Goal: Task Accomplishment & Management: Manage account settings

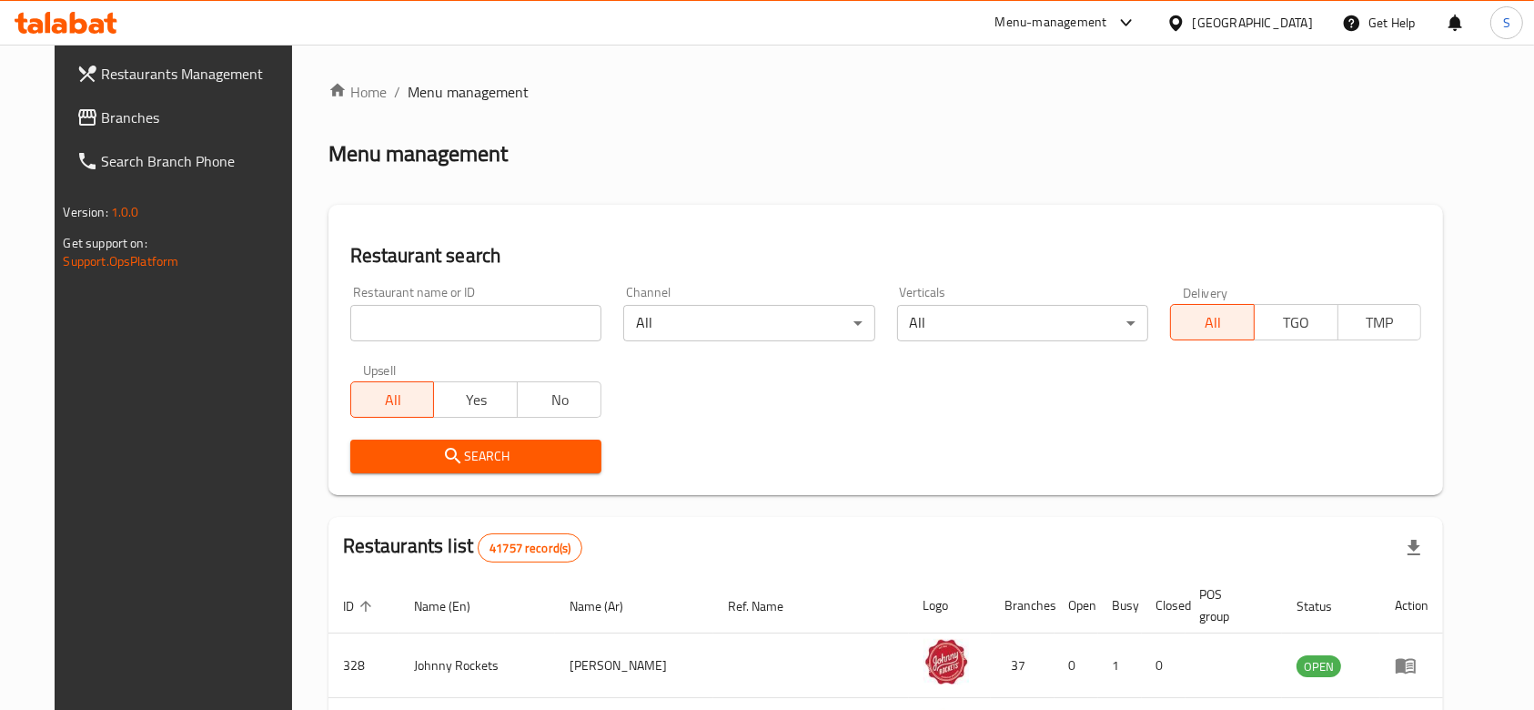
click at [433, 315] on input "search" at bounding box center [475, 323] width 251 height 36
paste input "711"
type input "711"
click button "Search" at bounding box center [475, 457] width 251 height 34
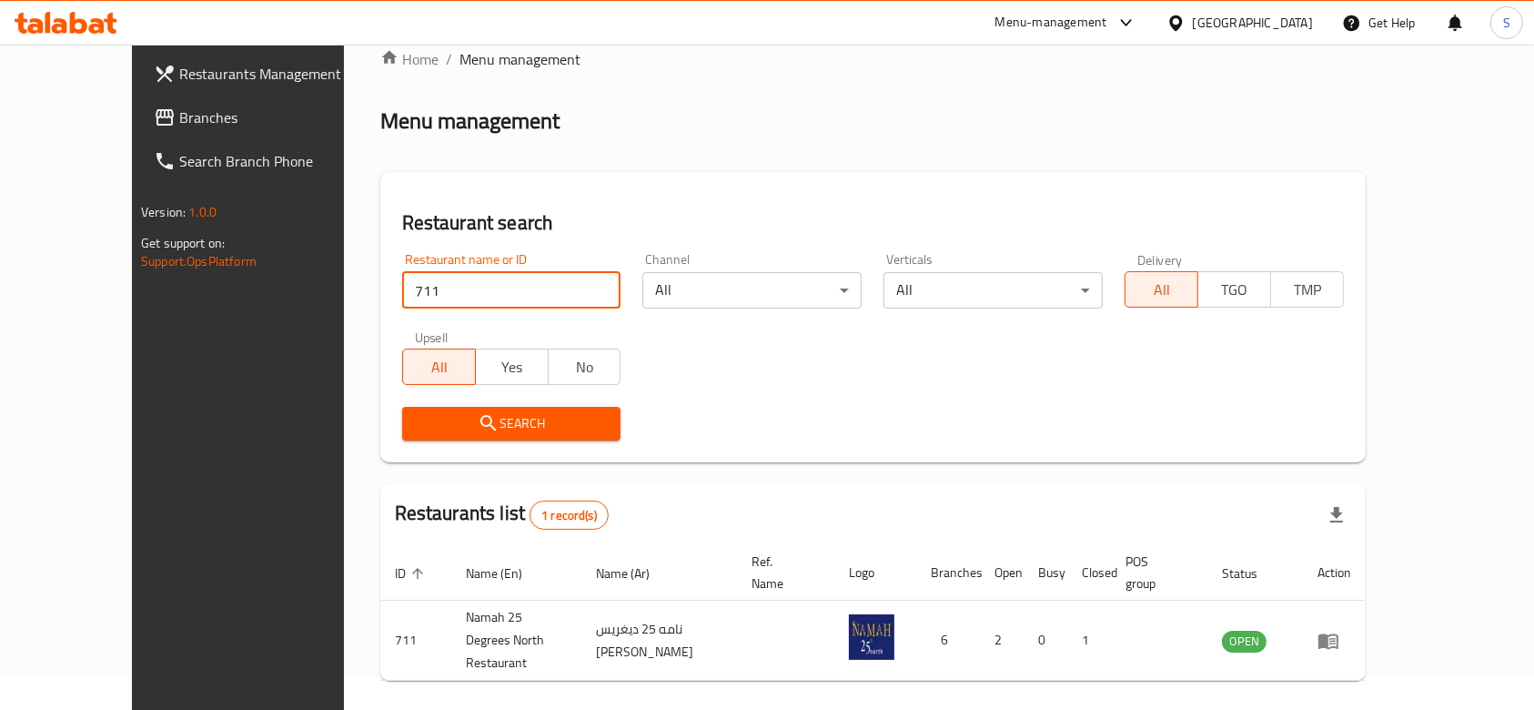
scroll to position [66, 0]
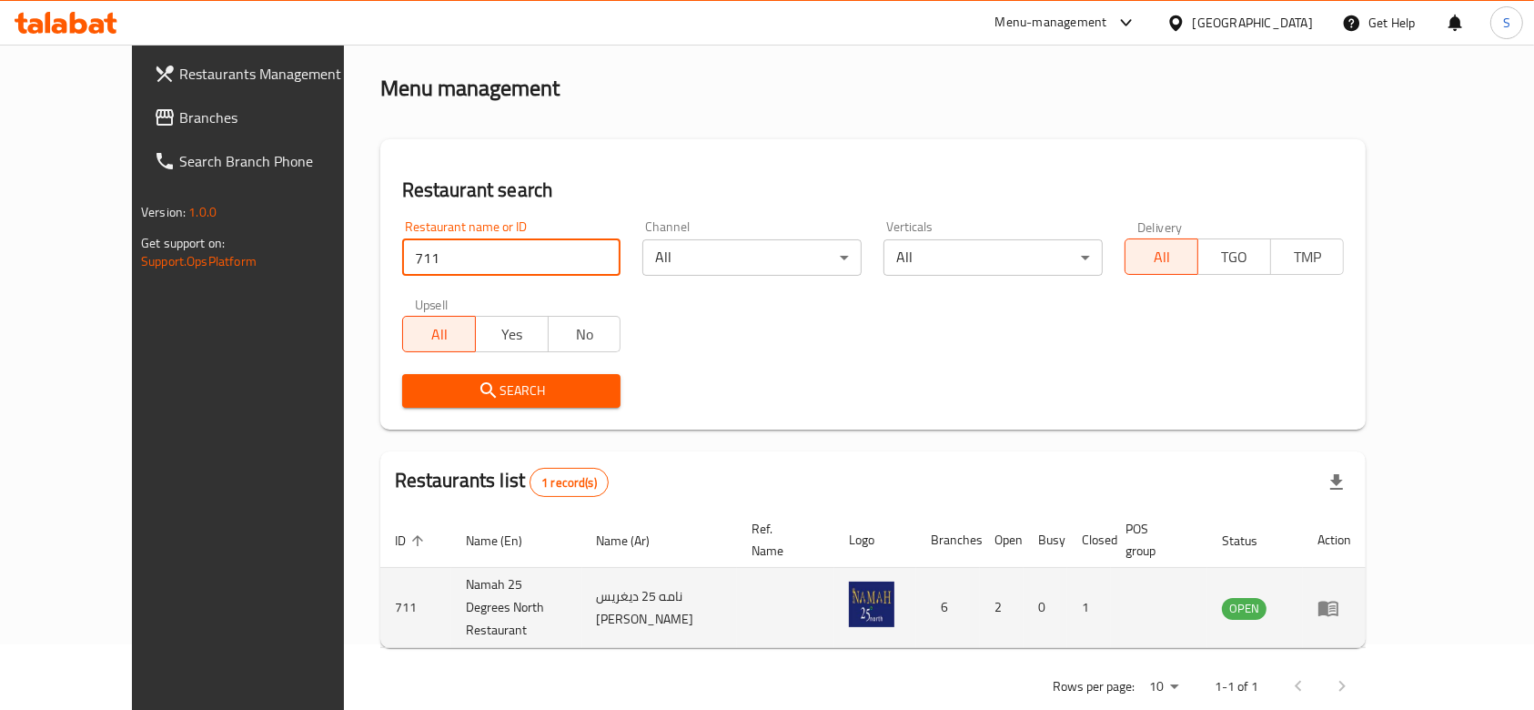
click at [1351, 597] on link "enhanced table" at bounding box center [1335, 608] width 34 height 22
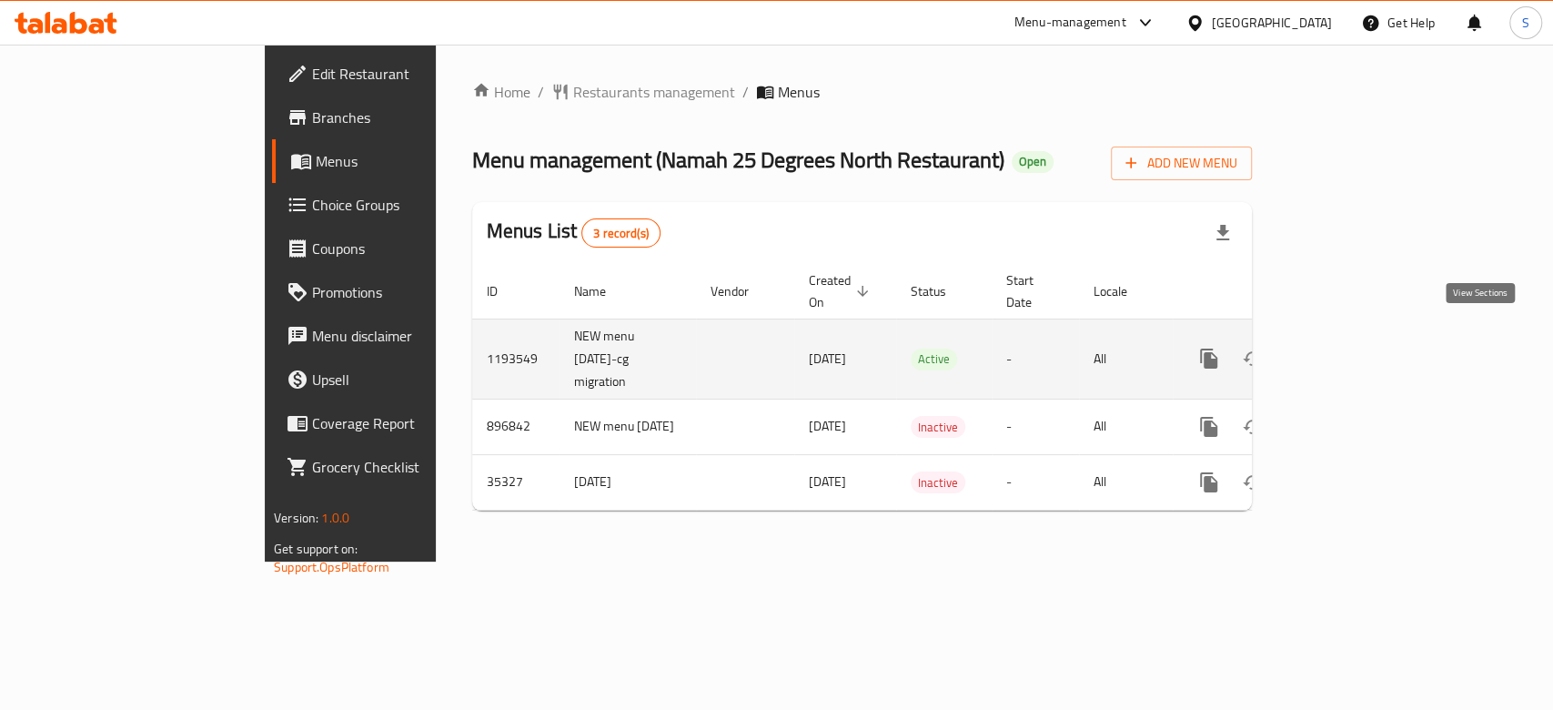
click at [1351, 348] on icon "enhanced table" at bounding box center [1341, 359] width 22 height 22
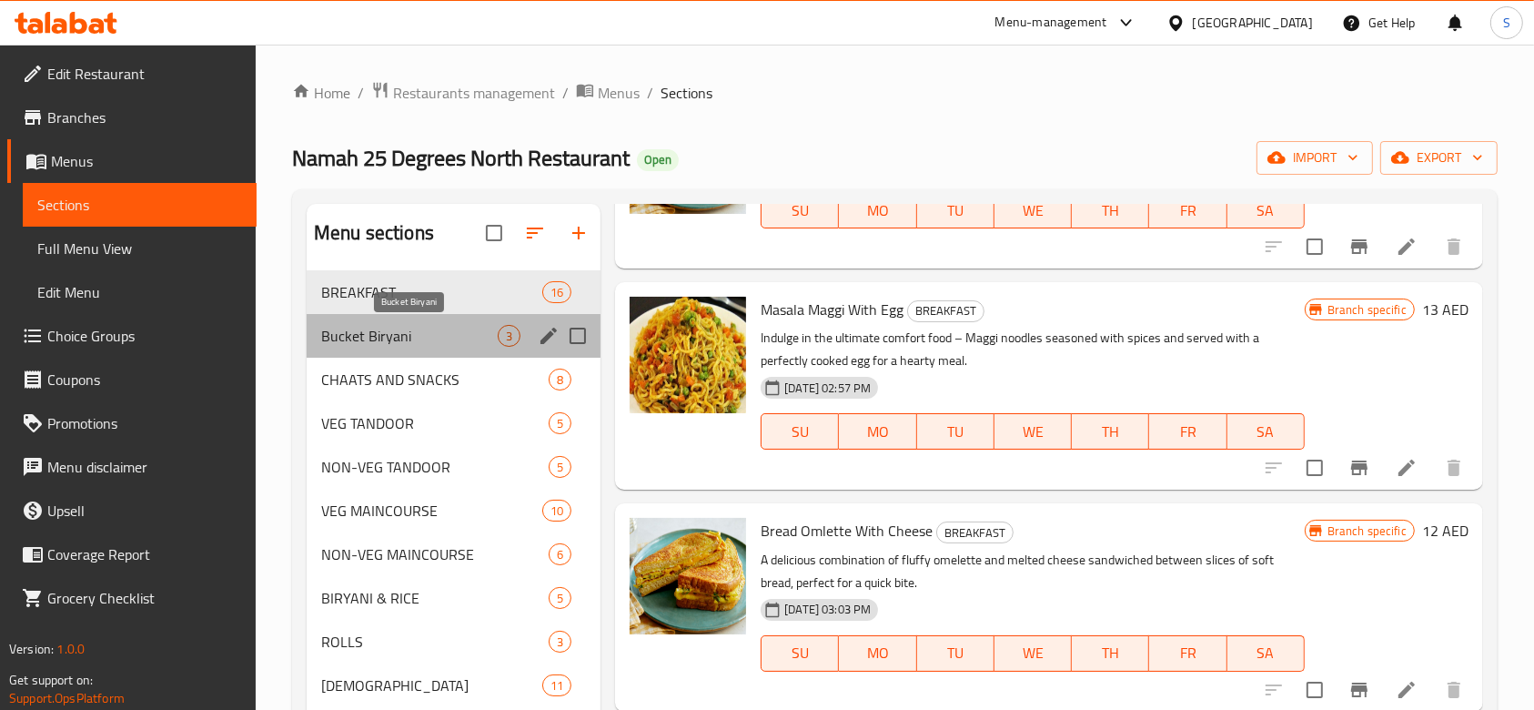
click at [435, 332] on span "Bucket Biryani" at bounding box center [409, 336] width 177 height 22
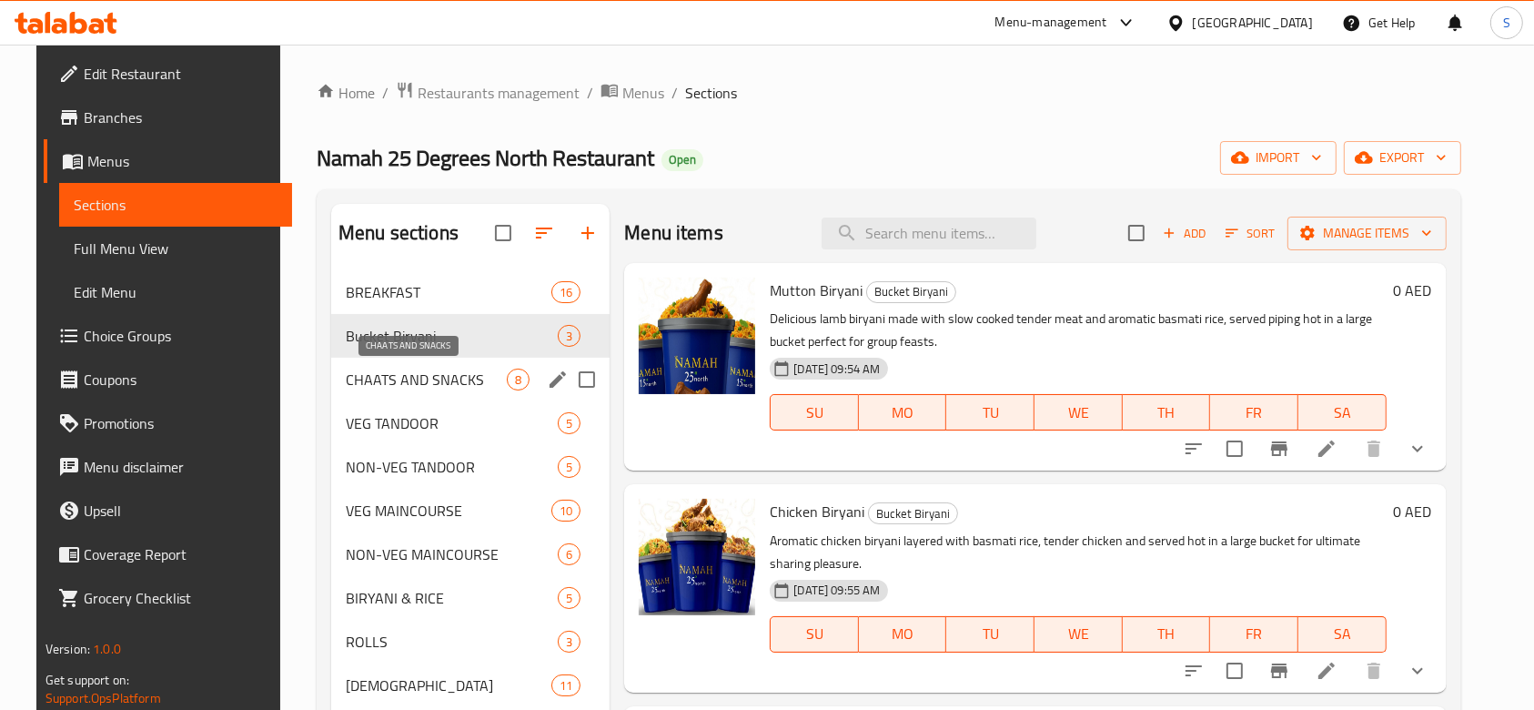
click at [390, 379] on span "CHAATS AND SNACKS" at bounding box center [426, 380] width 161 height 22
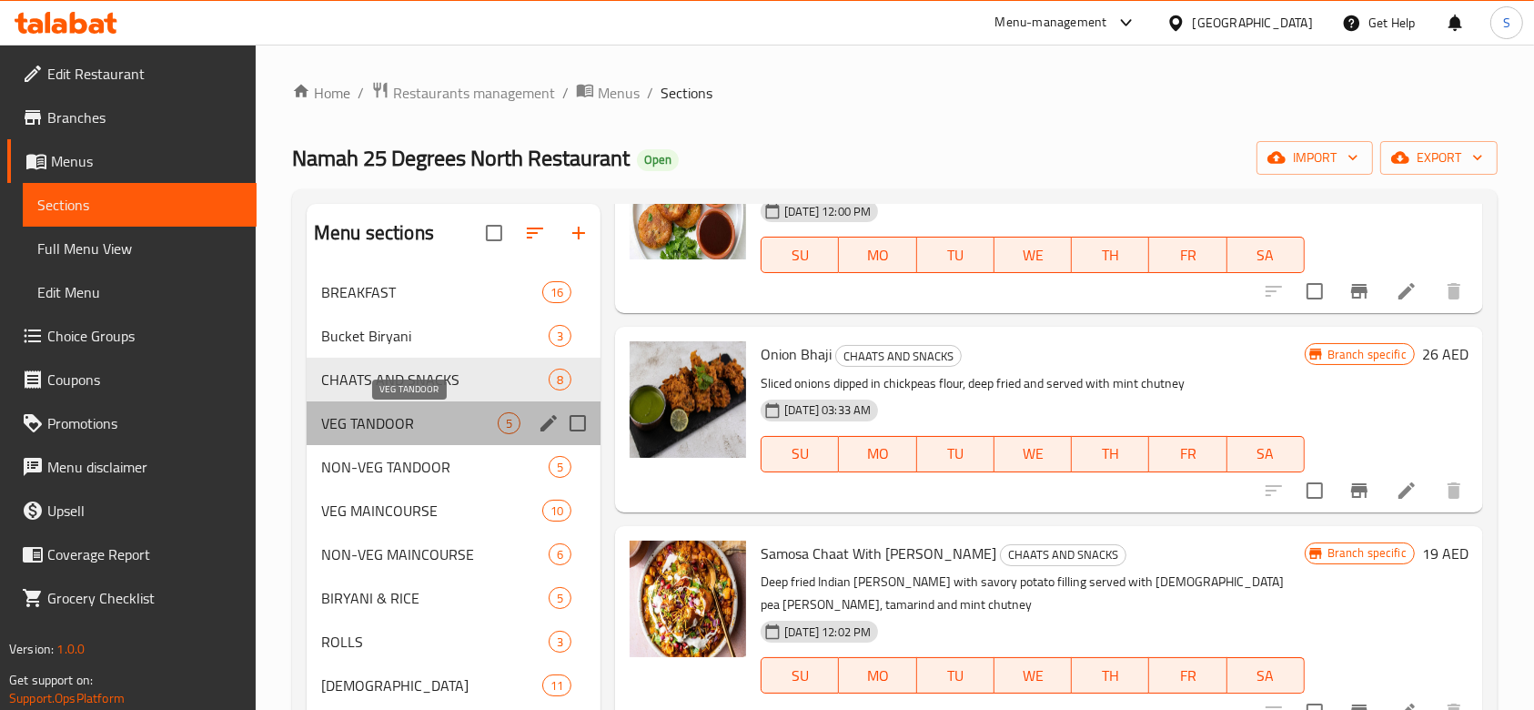
click at [367, 419] on span "VEG TANDOOR" at bounding box center [409, 423] width 177 height 22
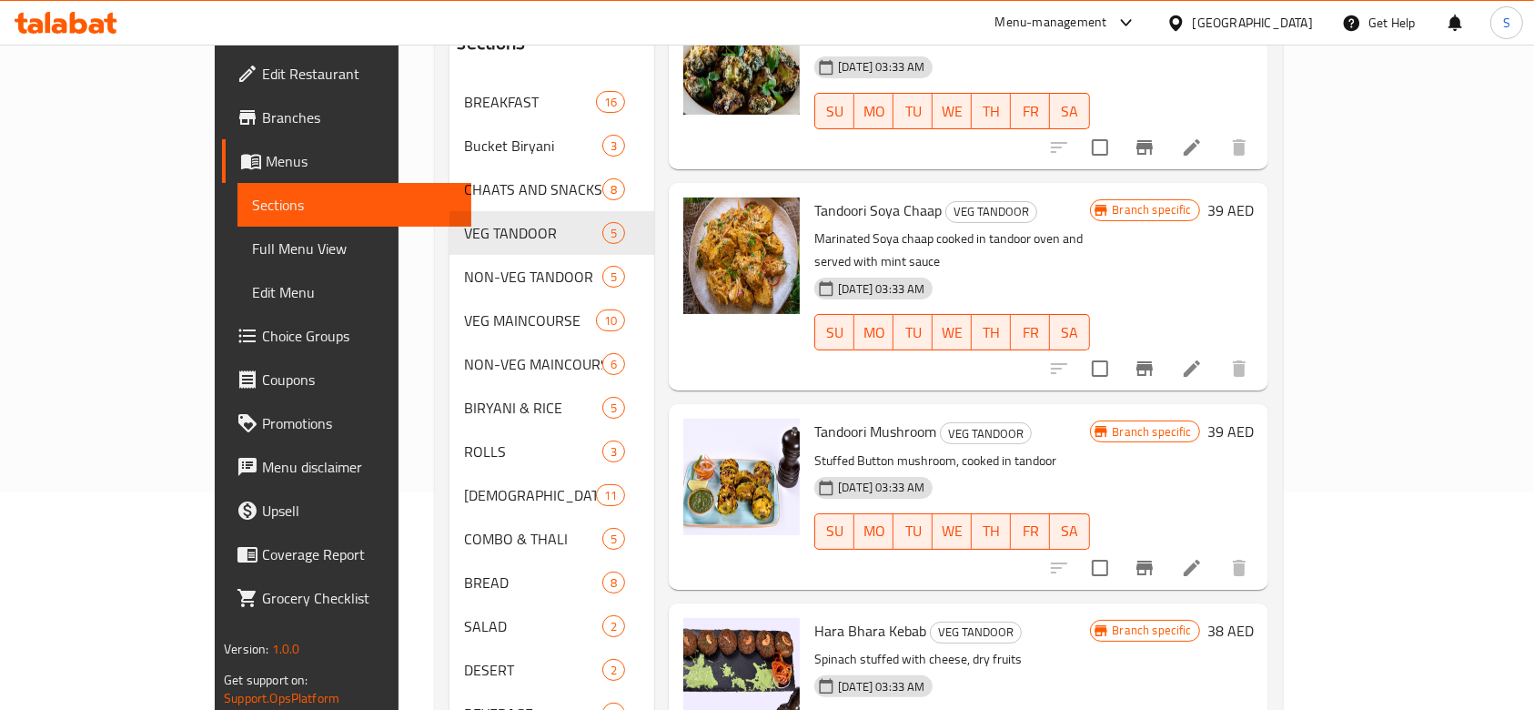
scroll to position [273, 0]
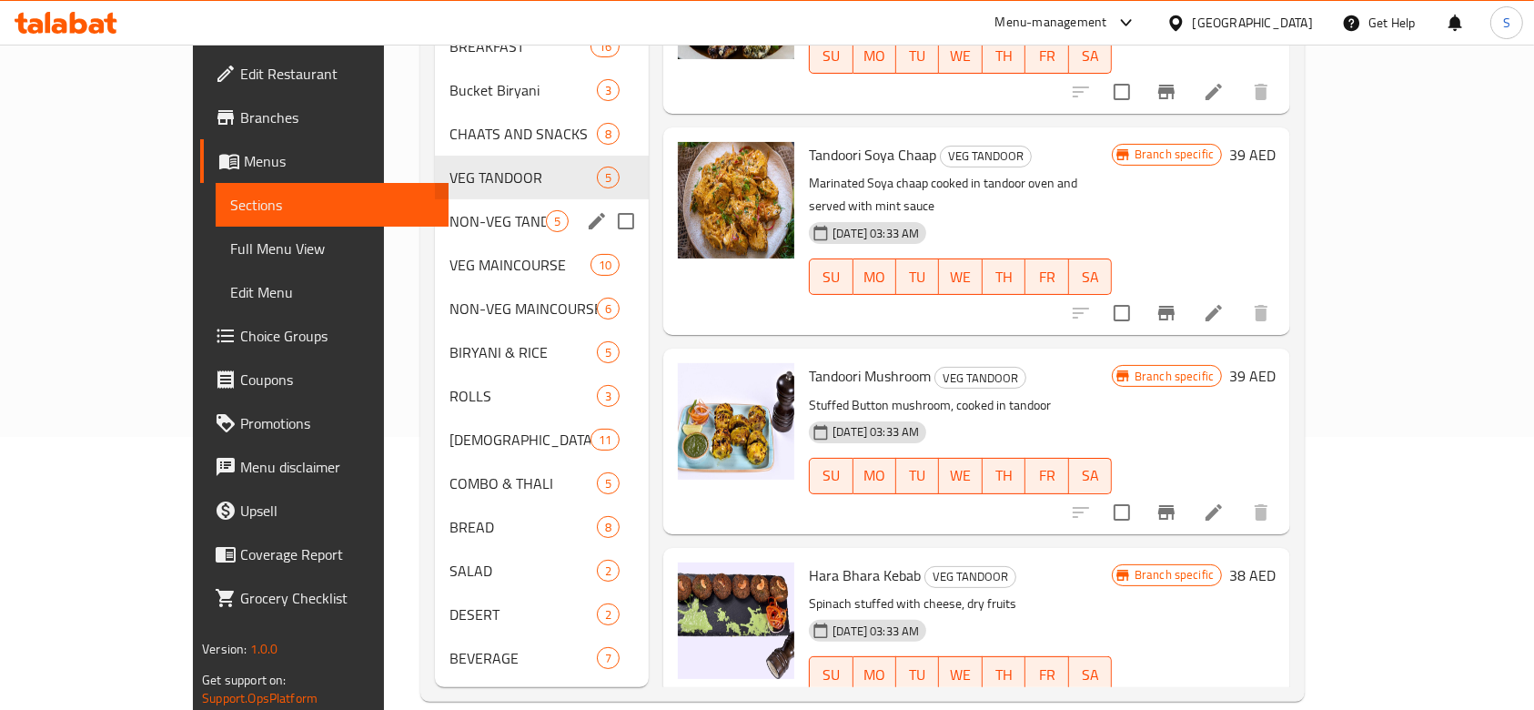
click at [435, 199] on div "NON-VEG TANDOOR 5" at bounding box center [542, 221] width 214 height 44
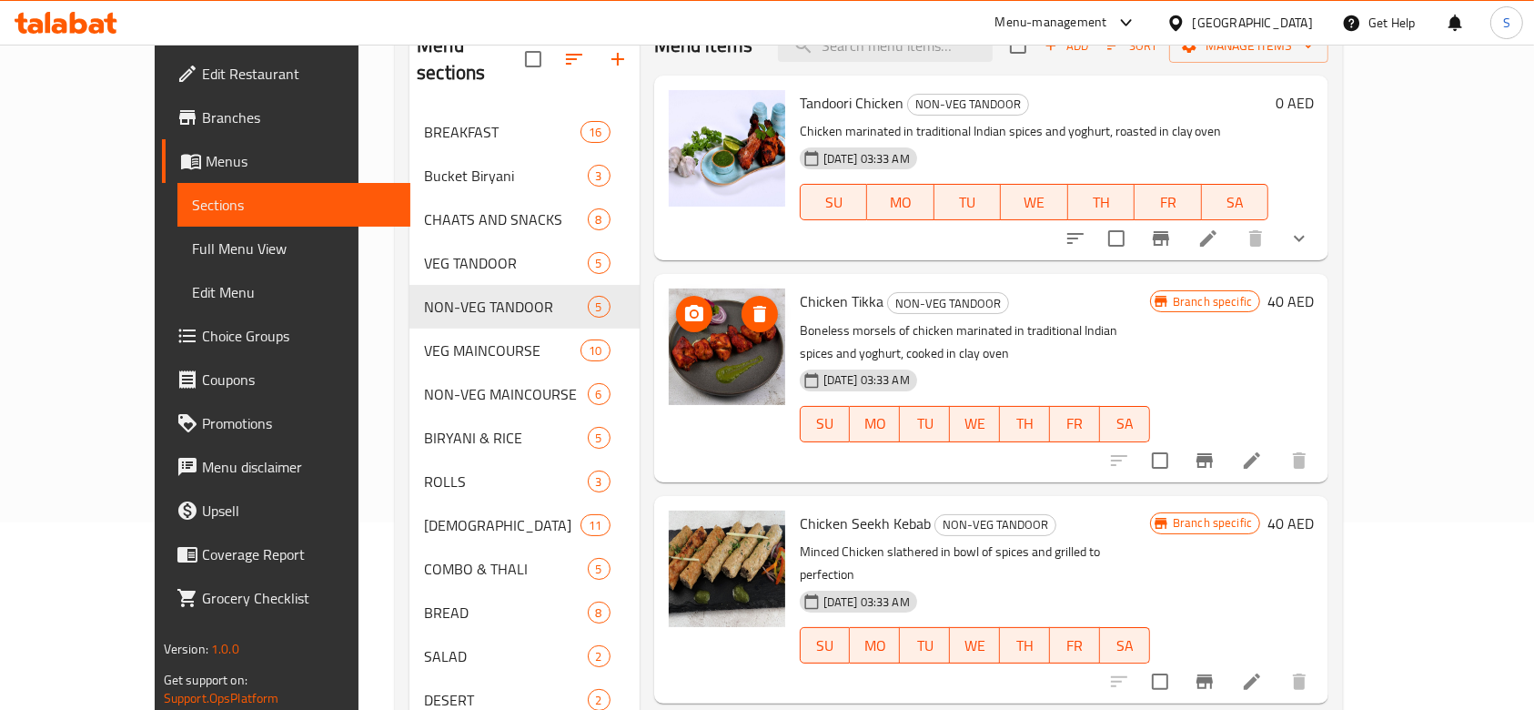
scroll to position [273, 0]
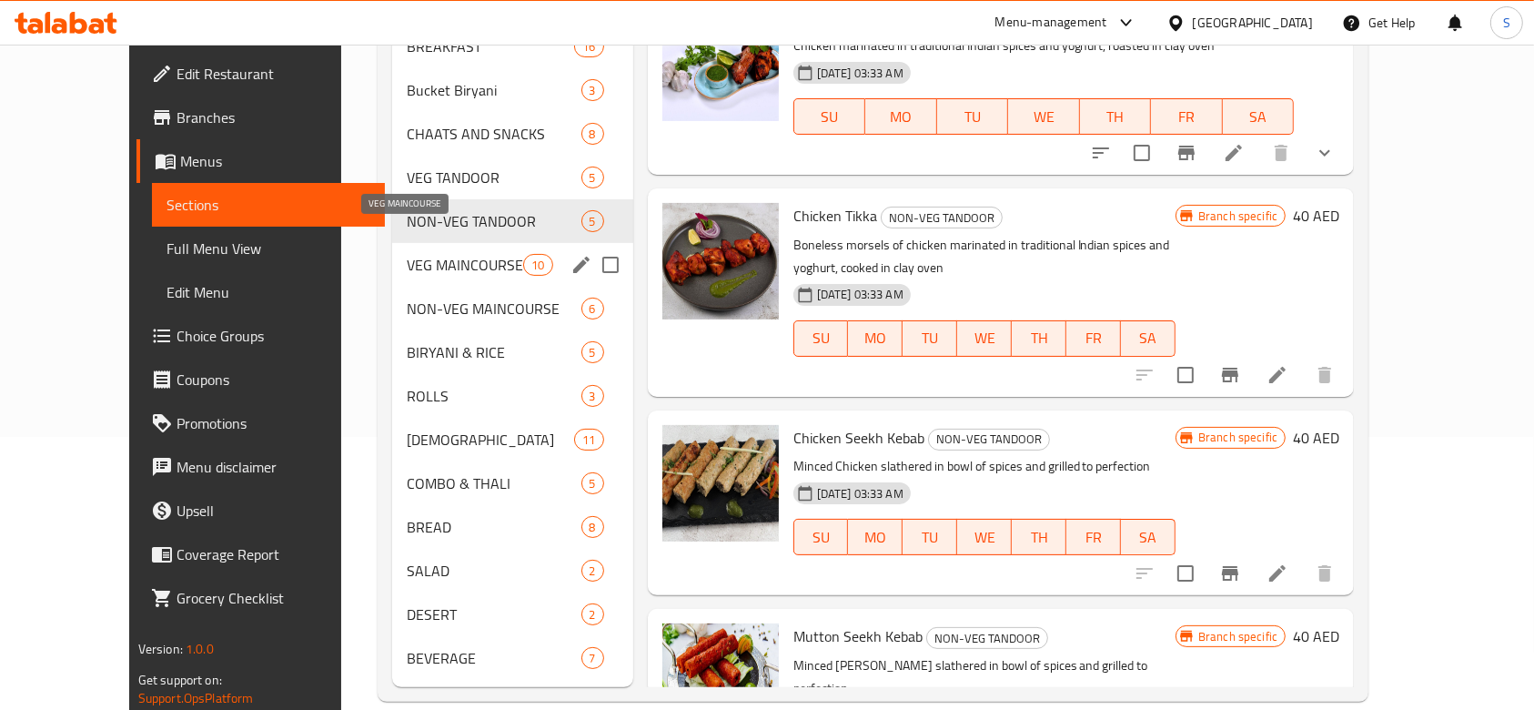
click at [423, 254] on span "VEG MAINCOURSE" at bounding box center [465, 265] width 116 height 22
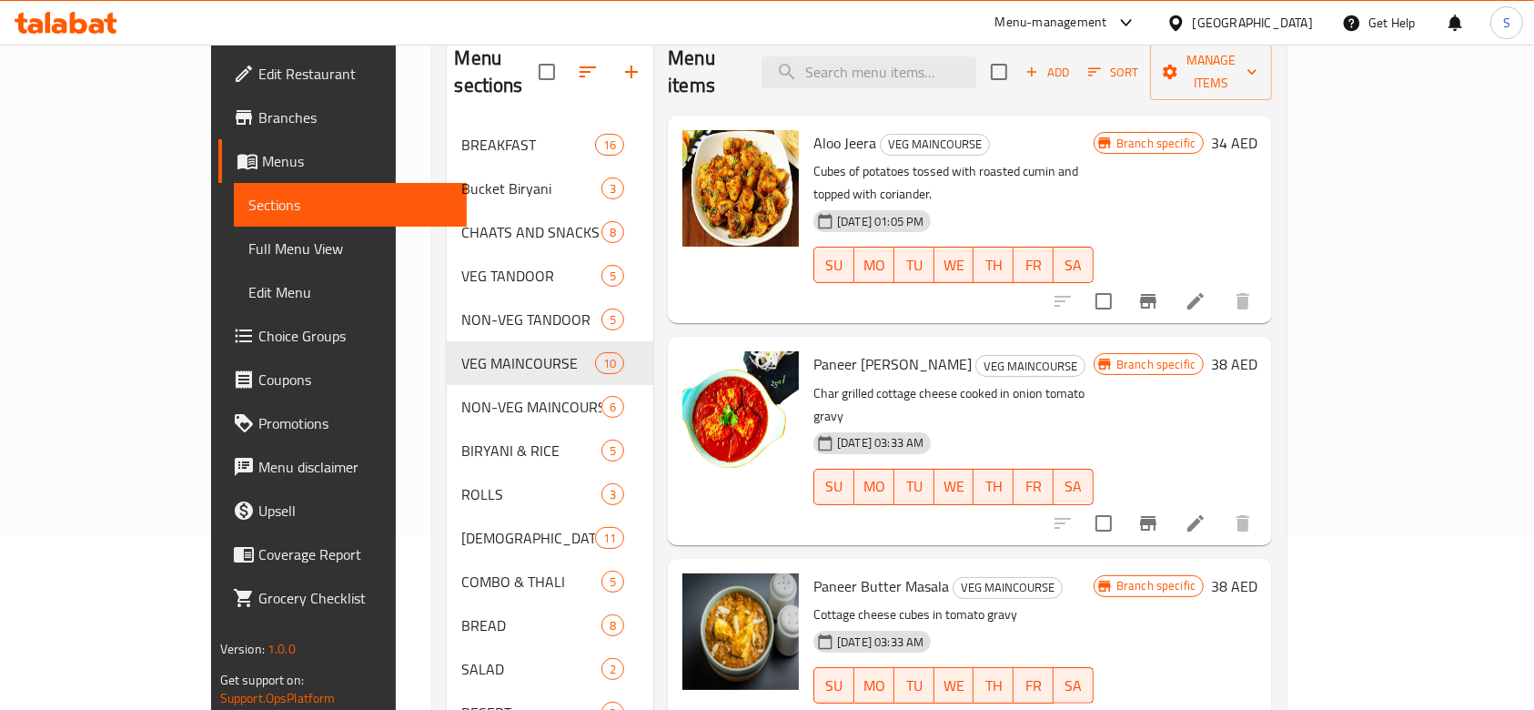
scroll to position [273, 0]
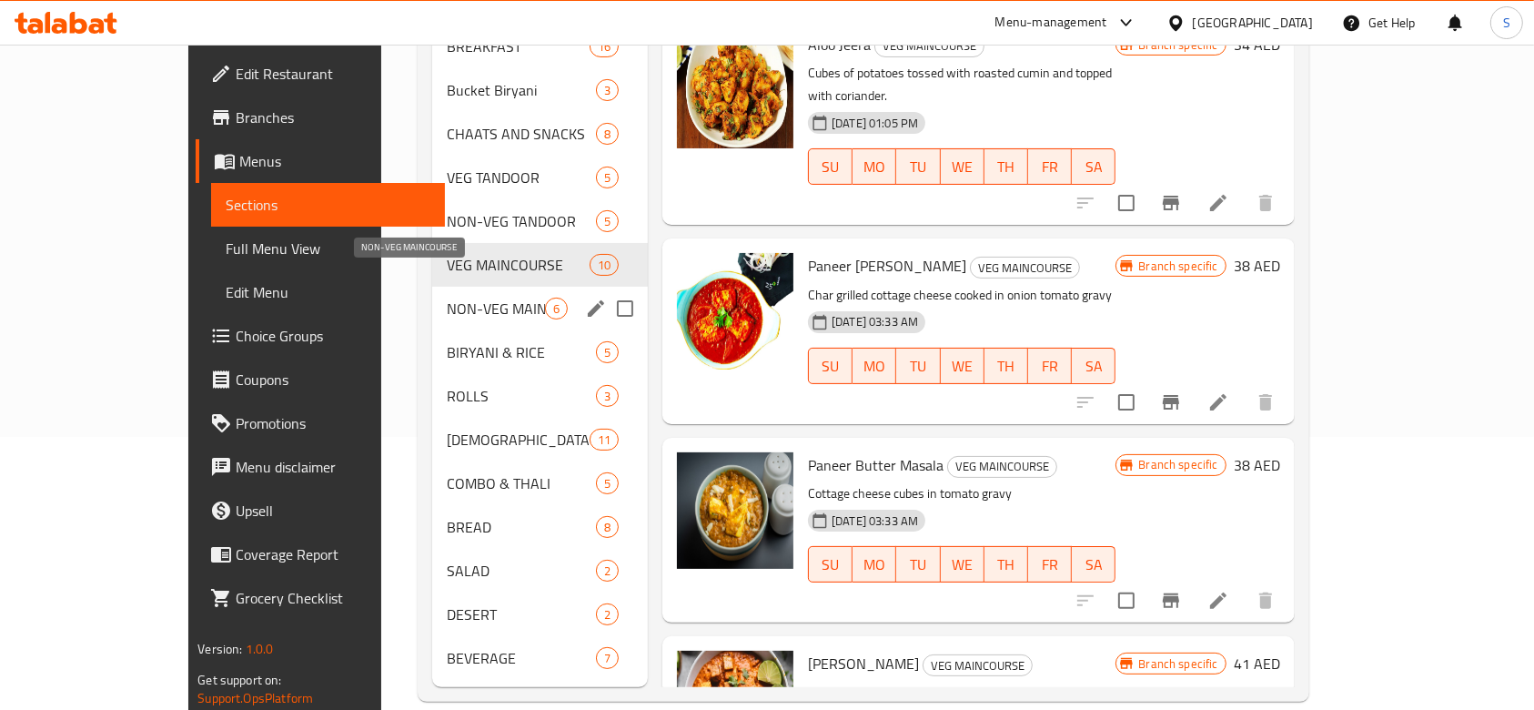
click at [447, 298] on span "NON-VEG MAINCOURSE" at bounding box center [496, 309] width 98 height 22
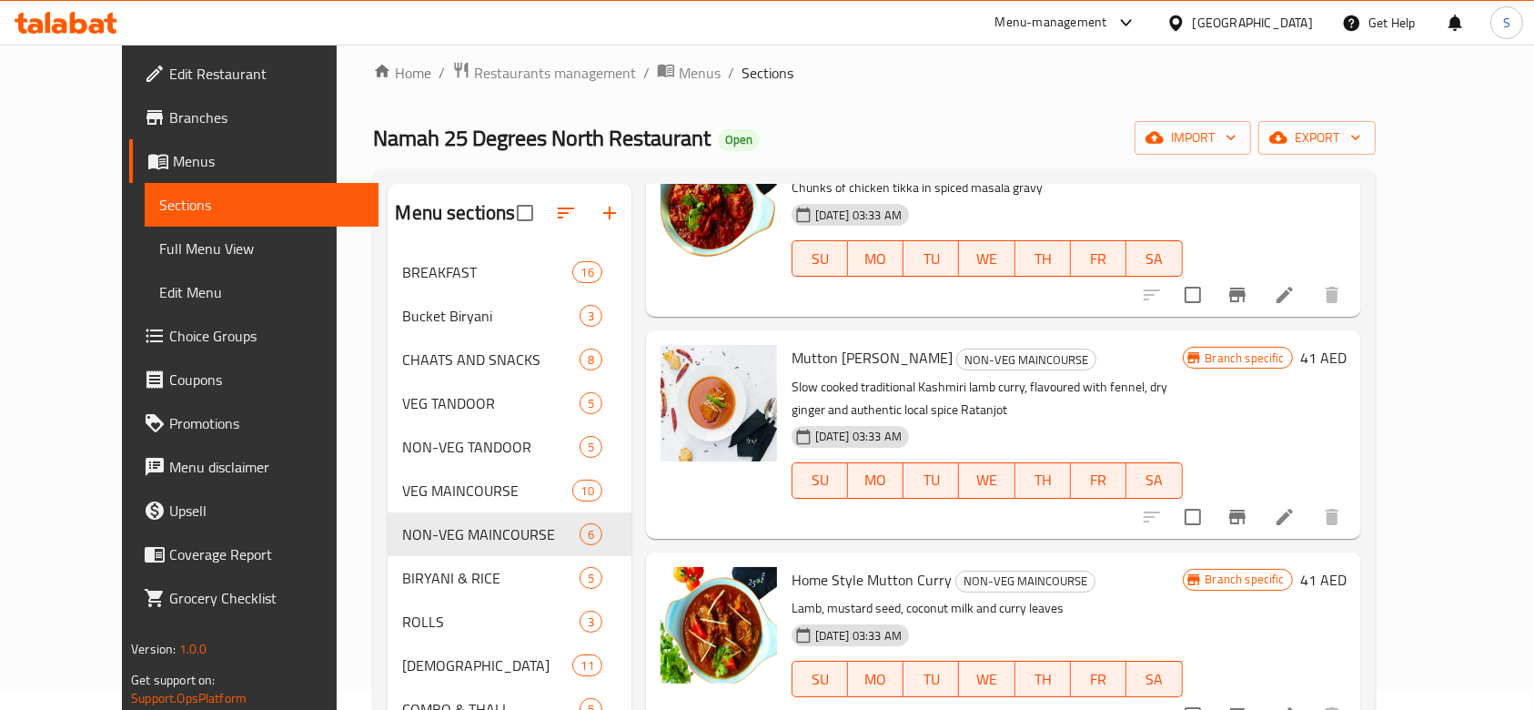
scroll to position [273, 0]
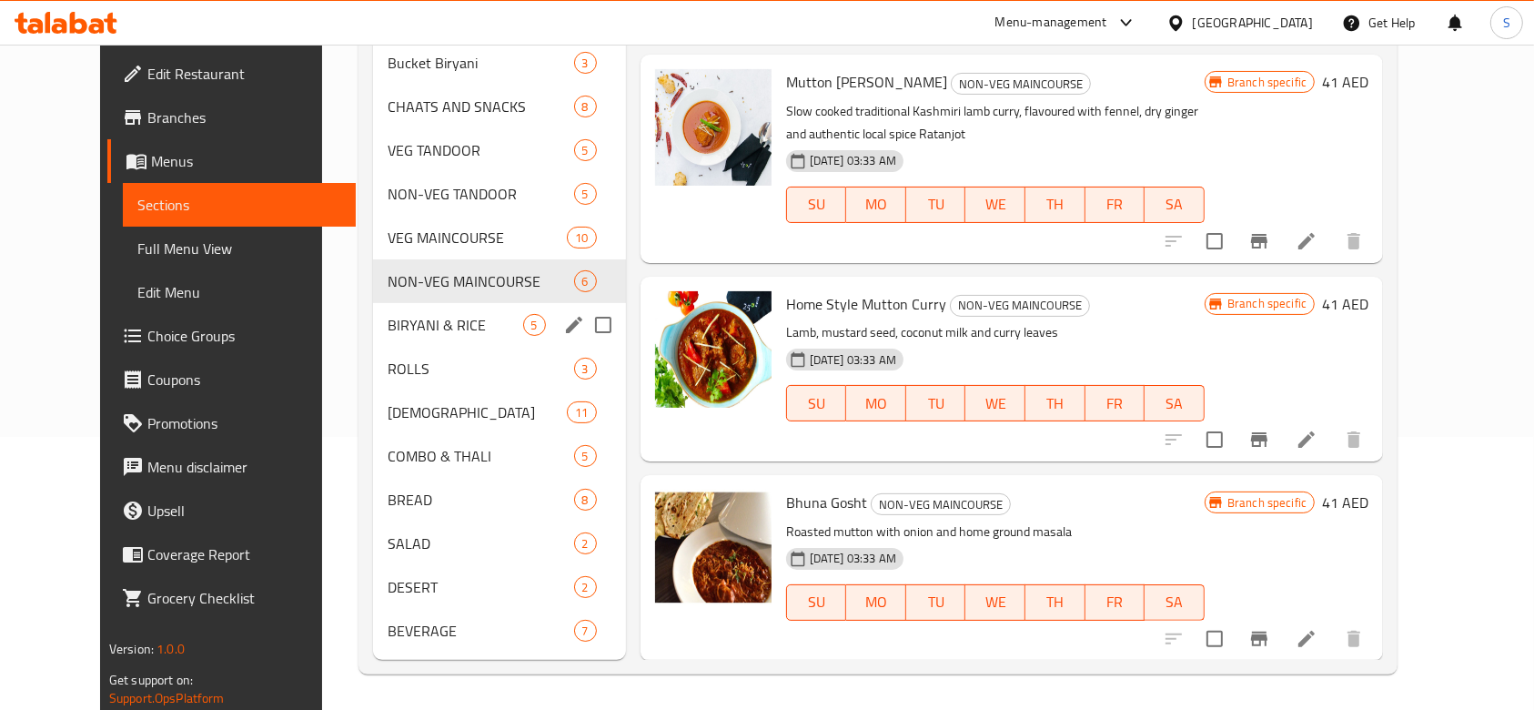
click at [450, 326] on span "BIRYANI & RICE" at bounding box center [455, 325] width 135 height 22
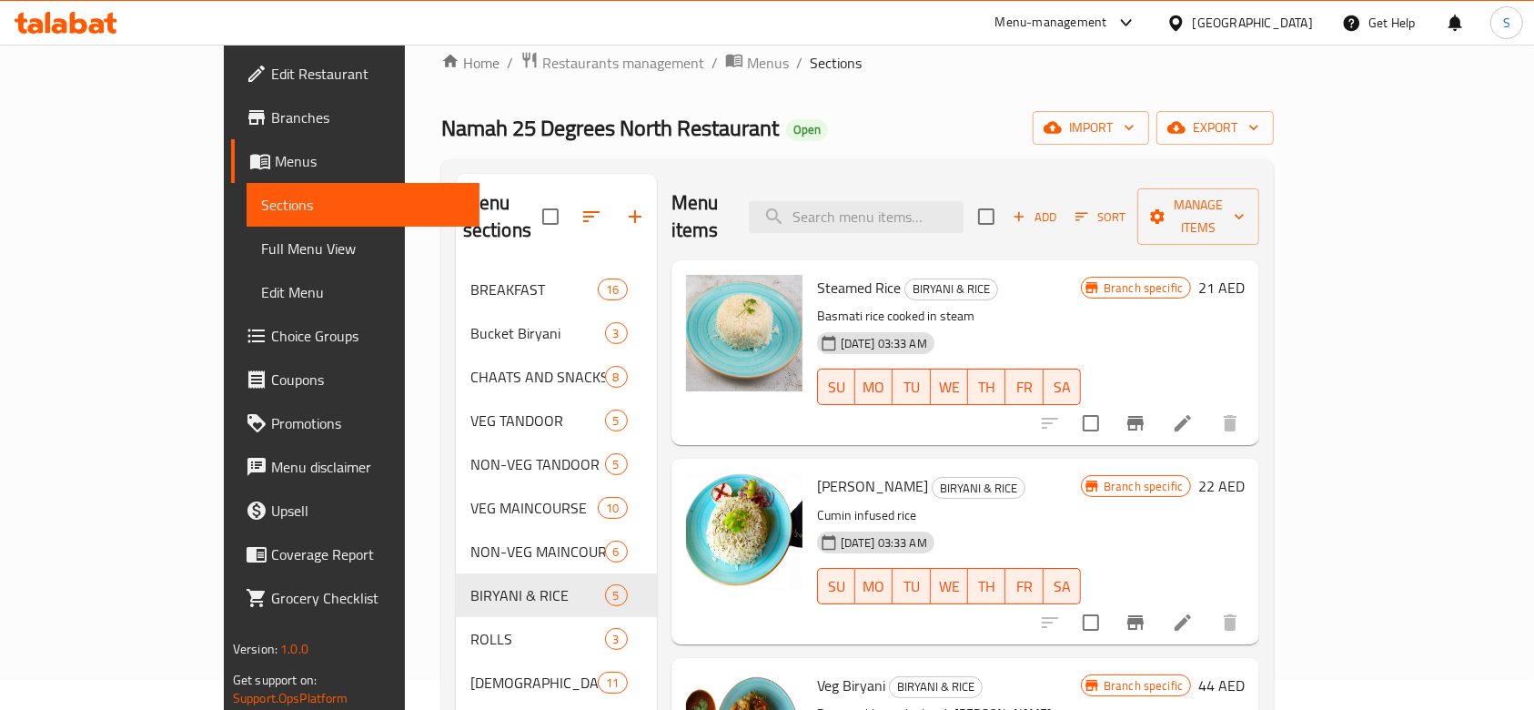
scroll to position [310, 0]
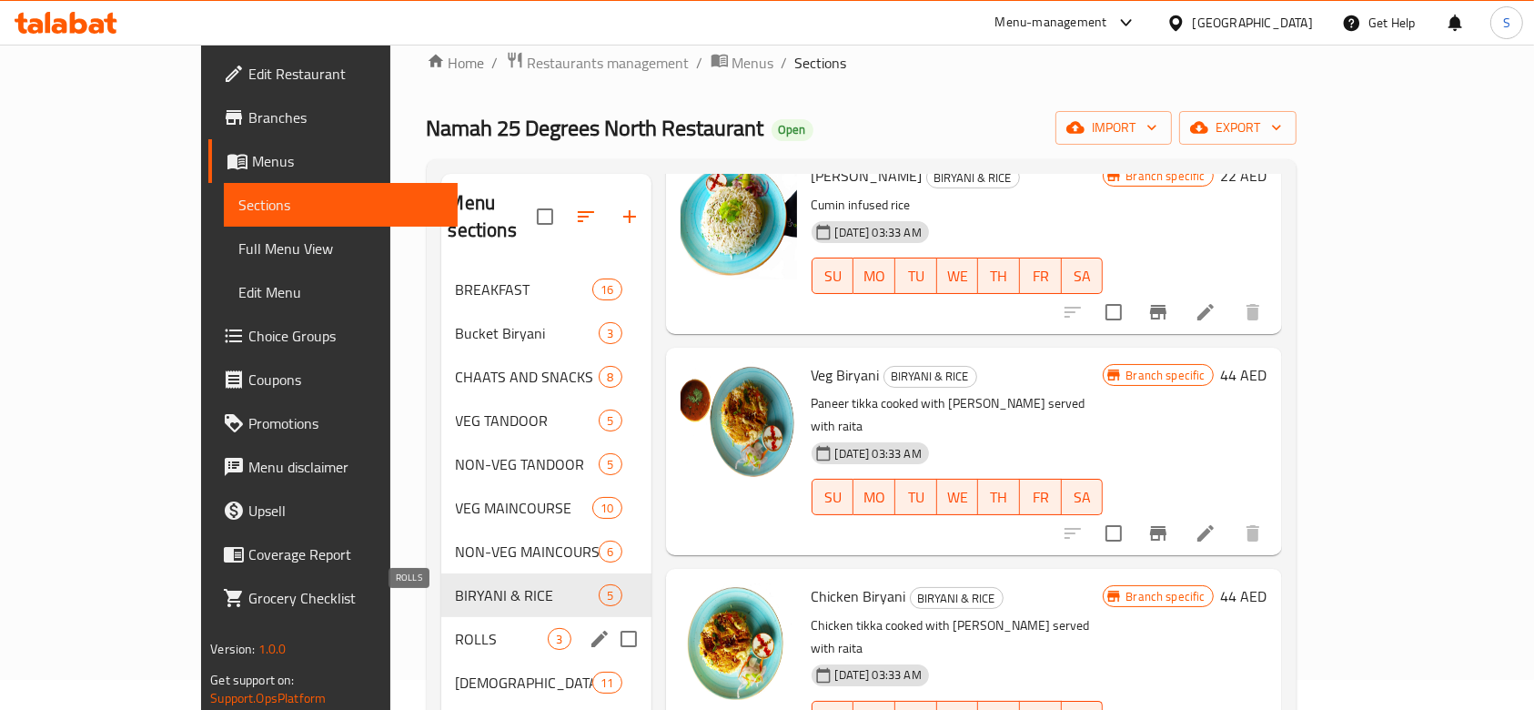
drag, startPoint x: 426, startPoint y: 605, endPoint x: 431, endPoint y: 593, distance: 13.0
click at [456, 628] on span "ROLLS" at bounding box center [502, 639] width 93 height 22
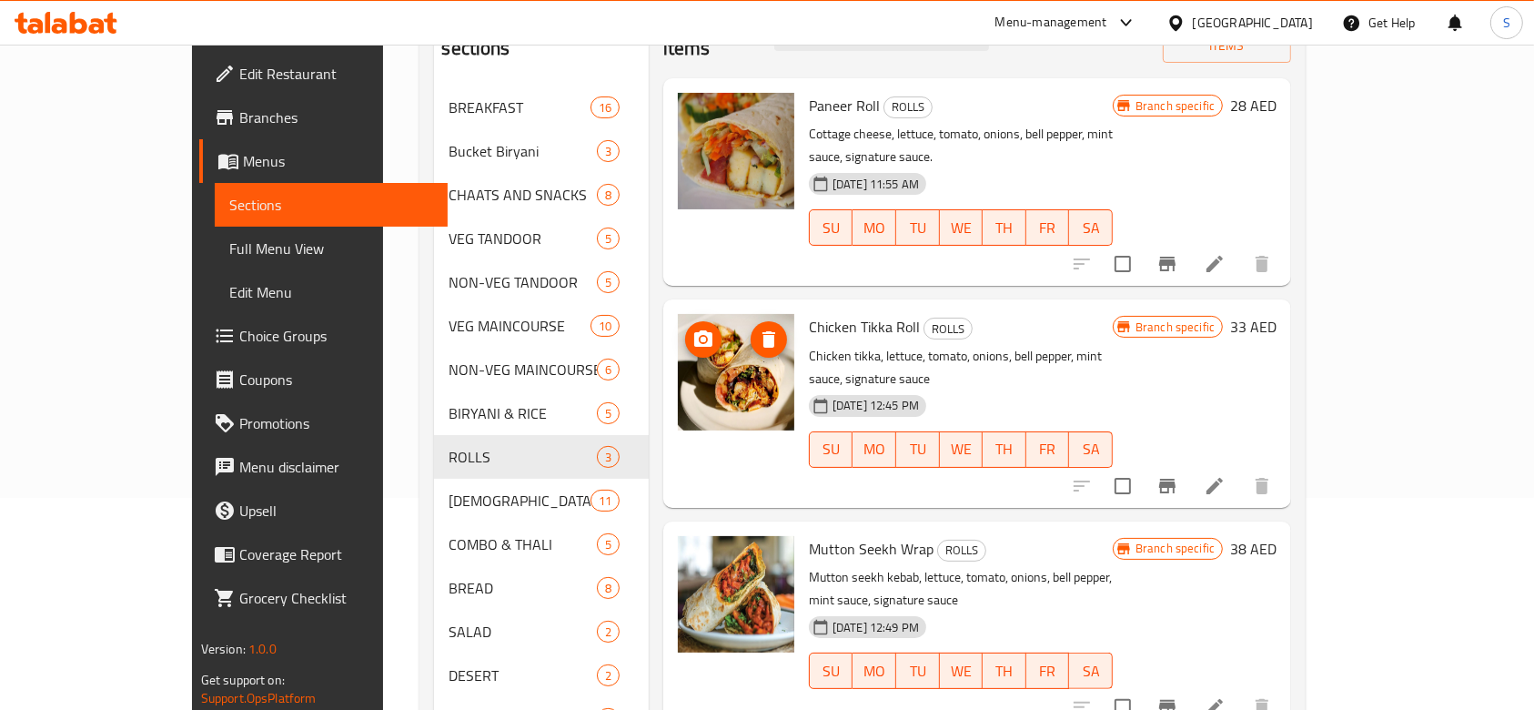
scroll to position [273, 0]
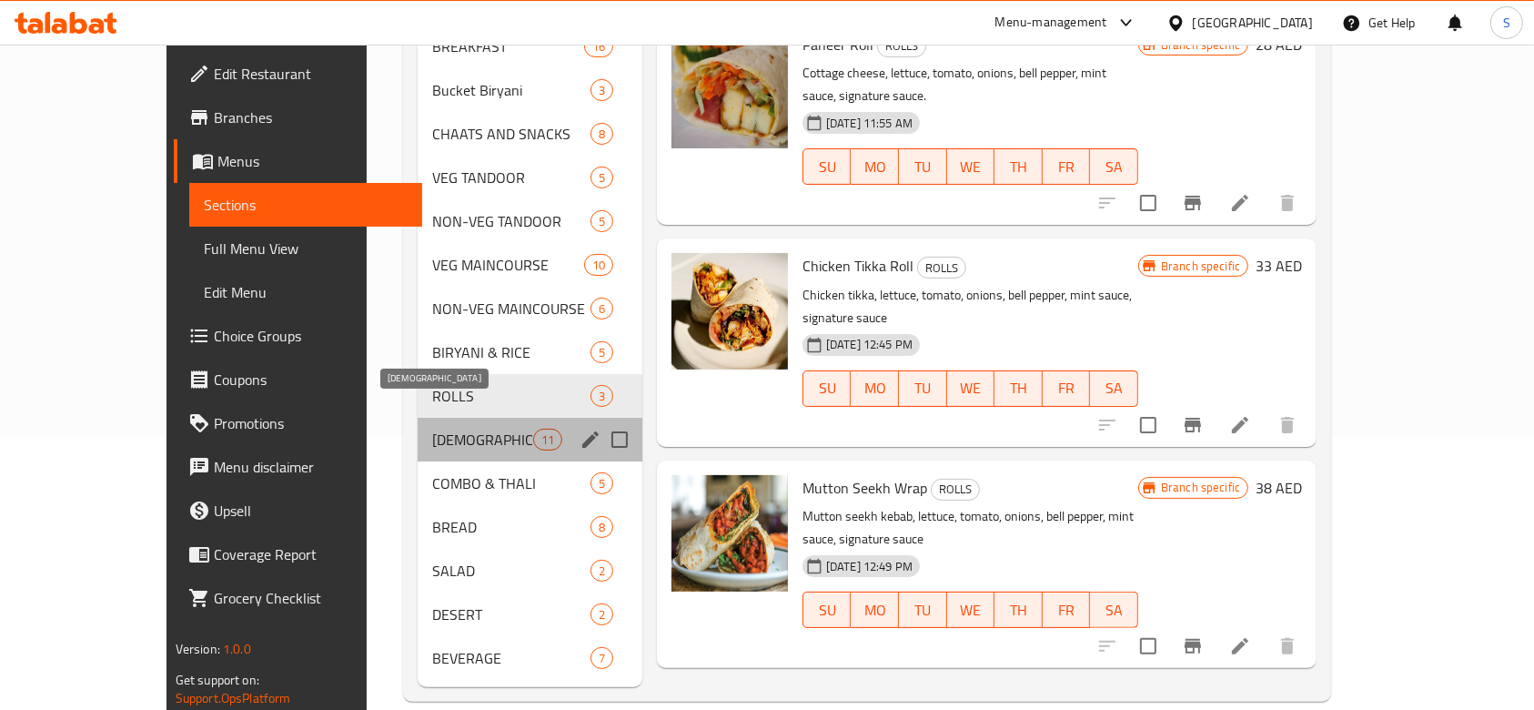
click at [432, 429] on span "[DEMOGRAPHIC_DATA]" at bounding box center [482, 440] width 101 height 22
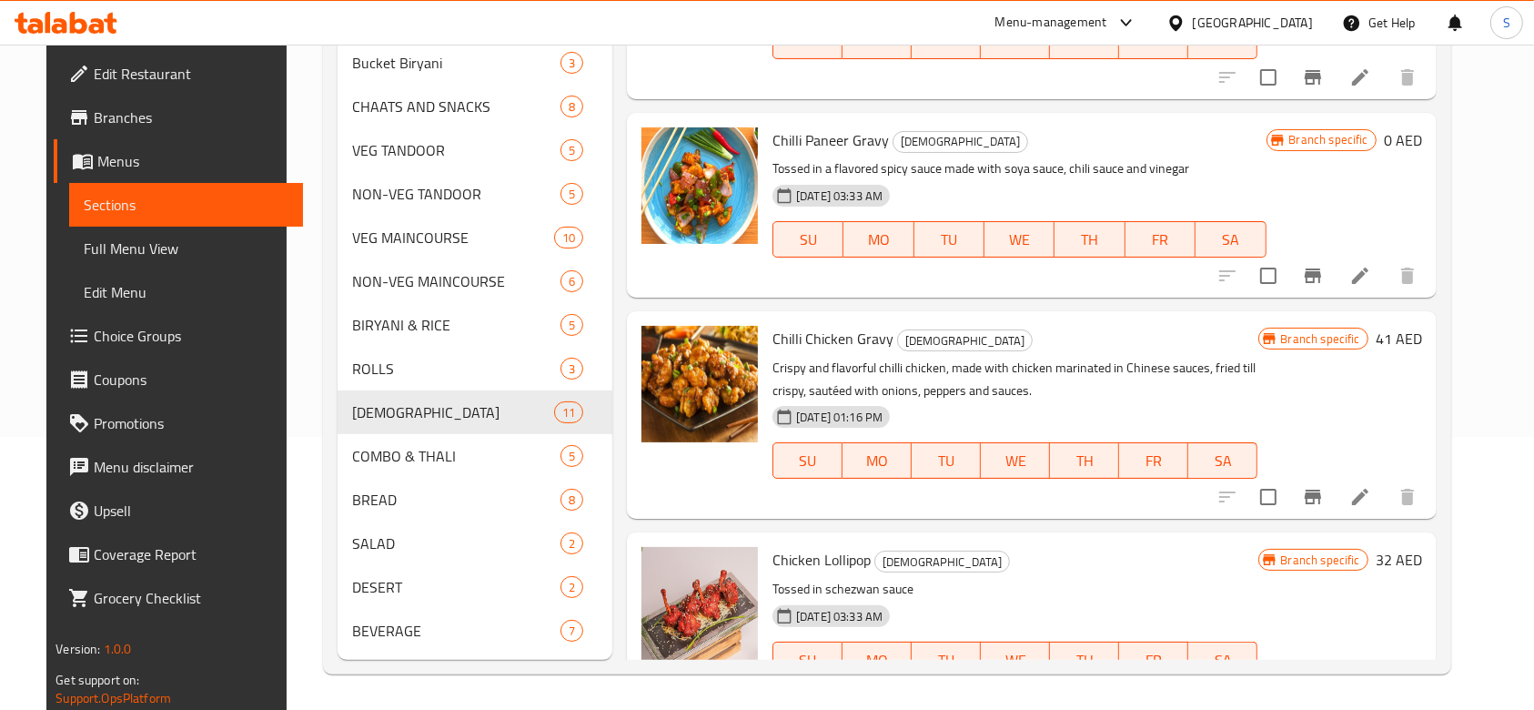
scroll to position [1572, 0]
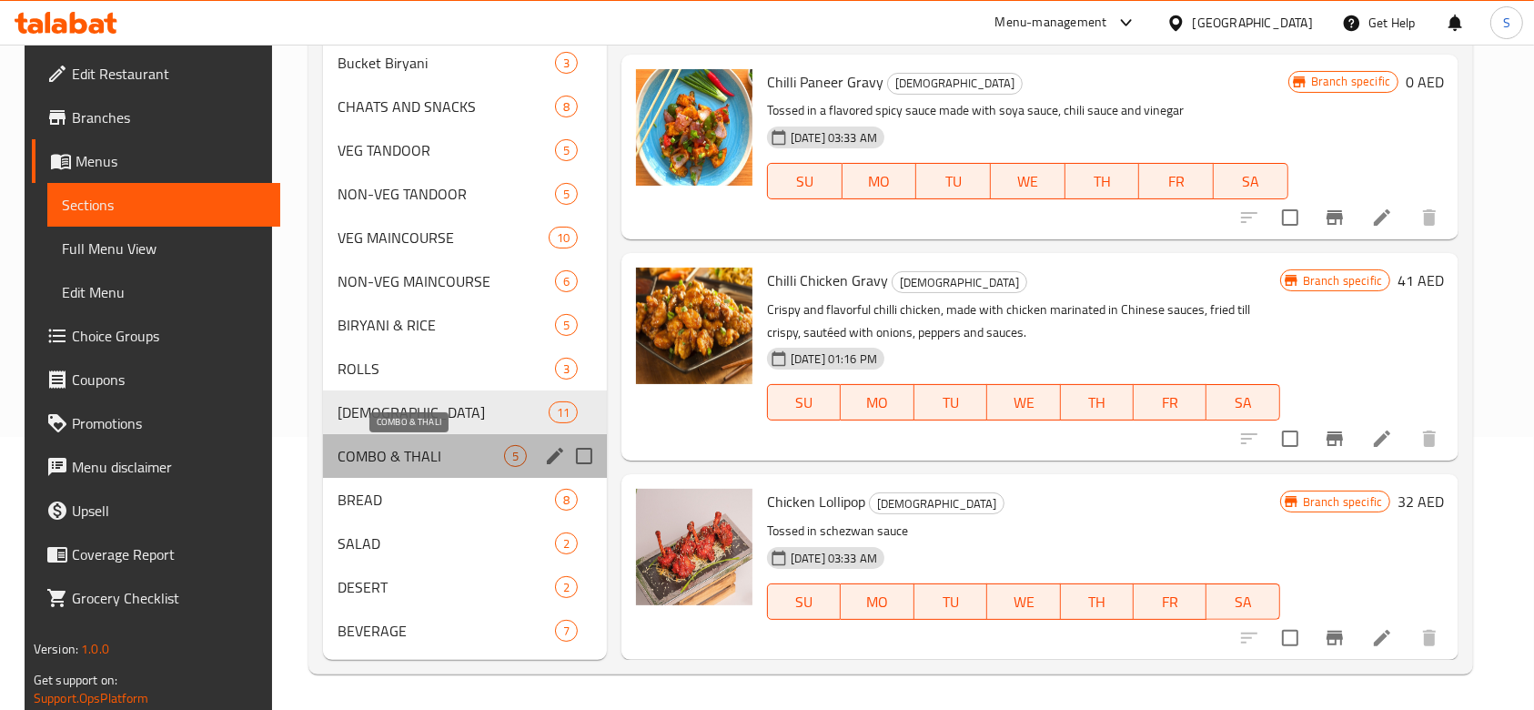
click at [420, 458] on span "COMBO & THALI" at bounding box center [421, 456] width 167 height 22
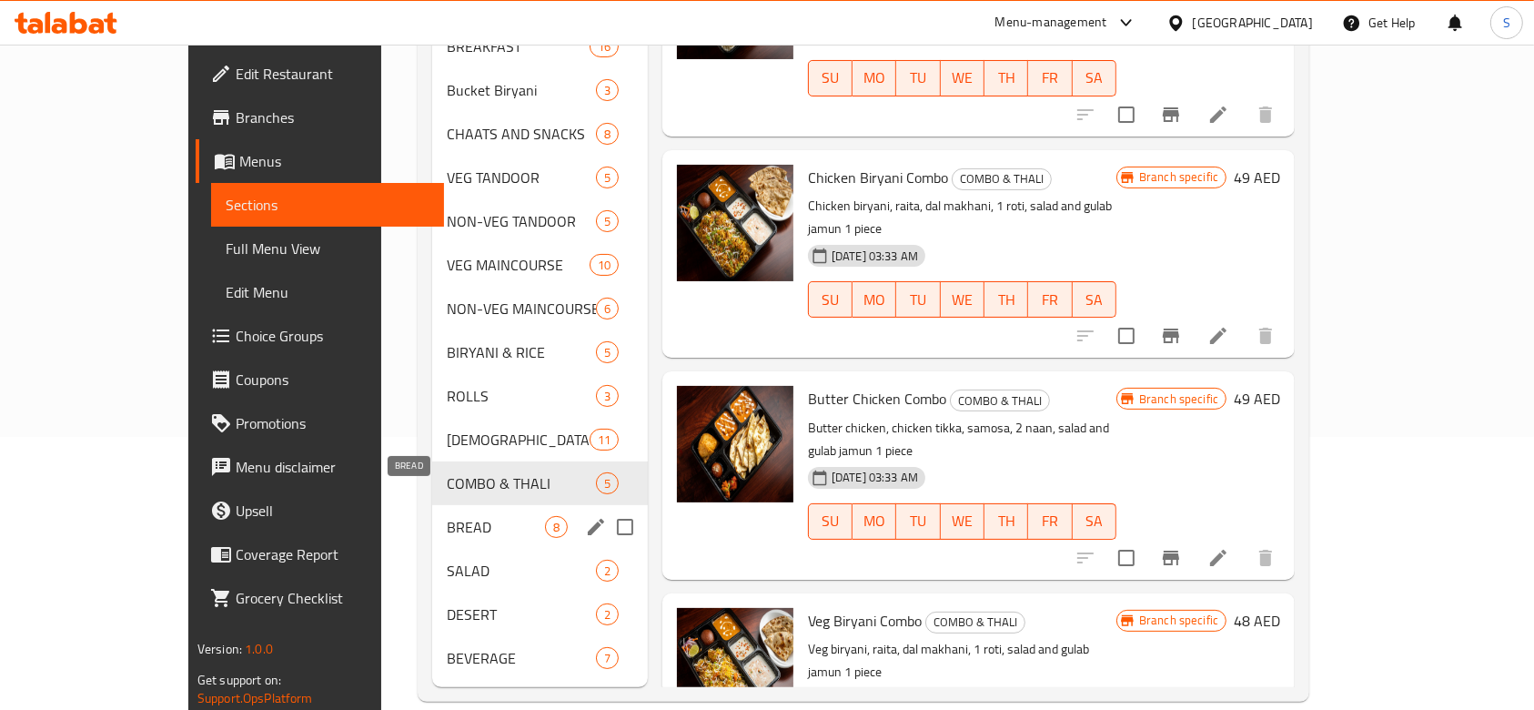
click at [447, 516] on span "BREAD" at bounding box center [496, 527] width 98 height 22
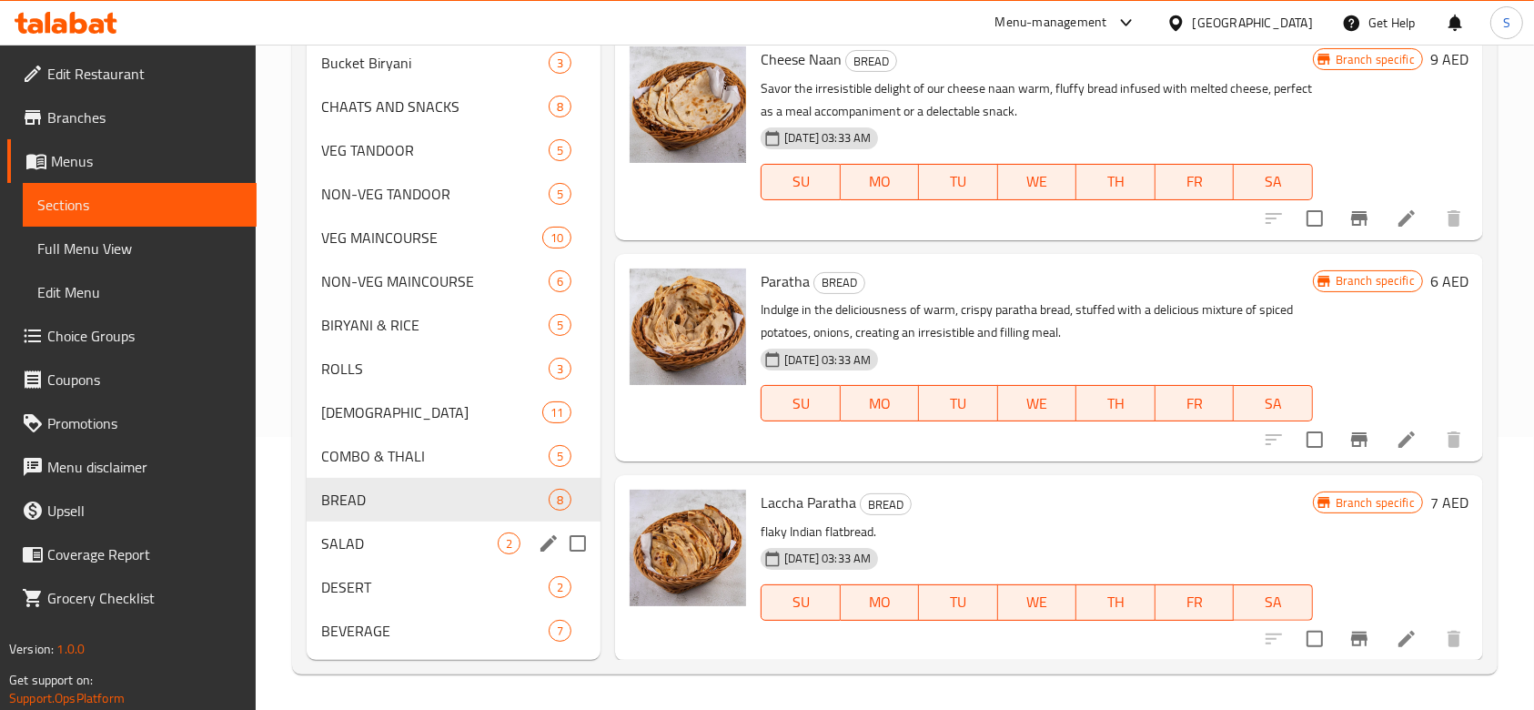
click at [485, 543] on span "SALAD" at bounding box center [409, 543] width 177 height 22
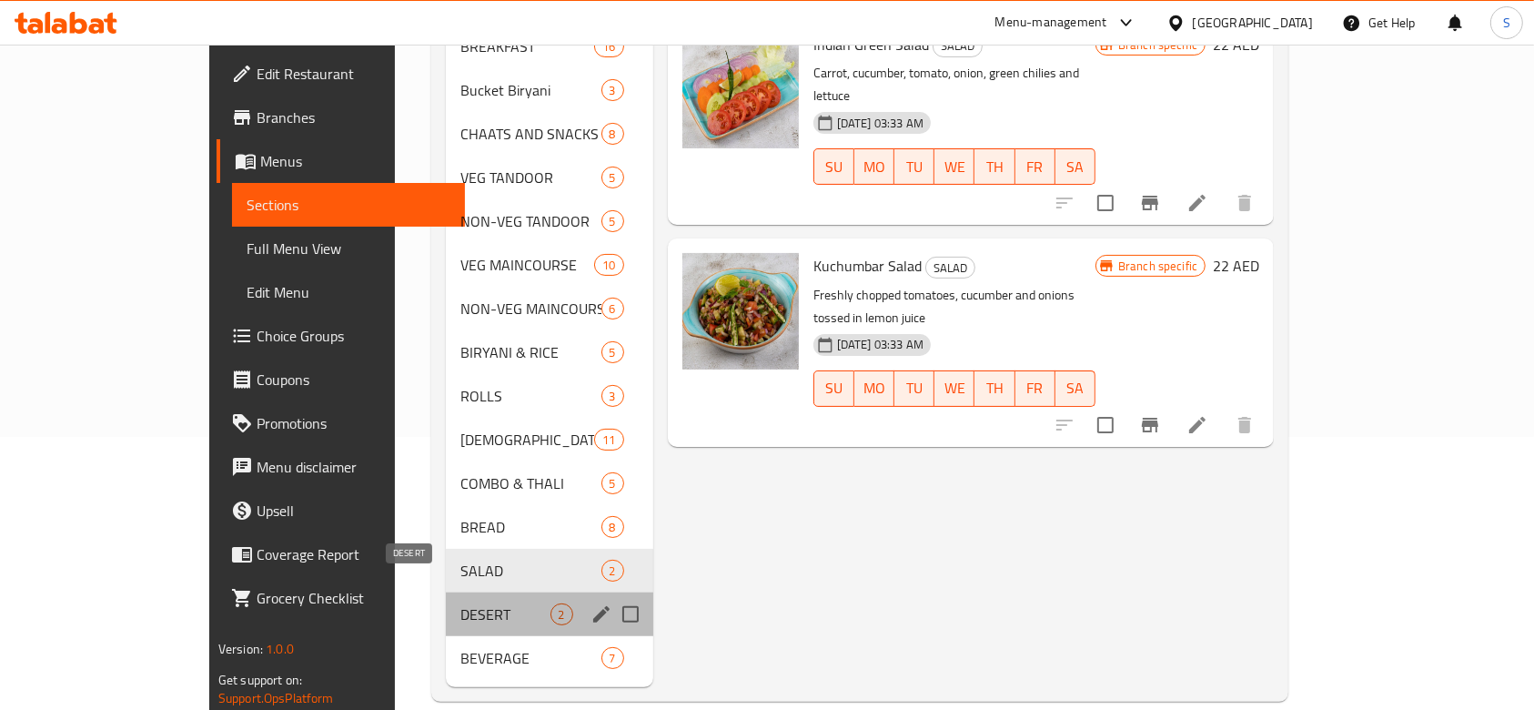
click at [460, 603] on span "DESERT" at bounding box center [504, 614] width 89 height 22
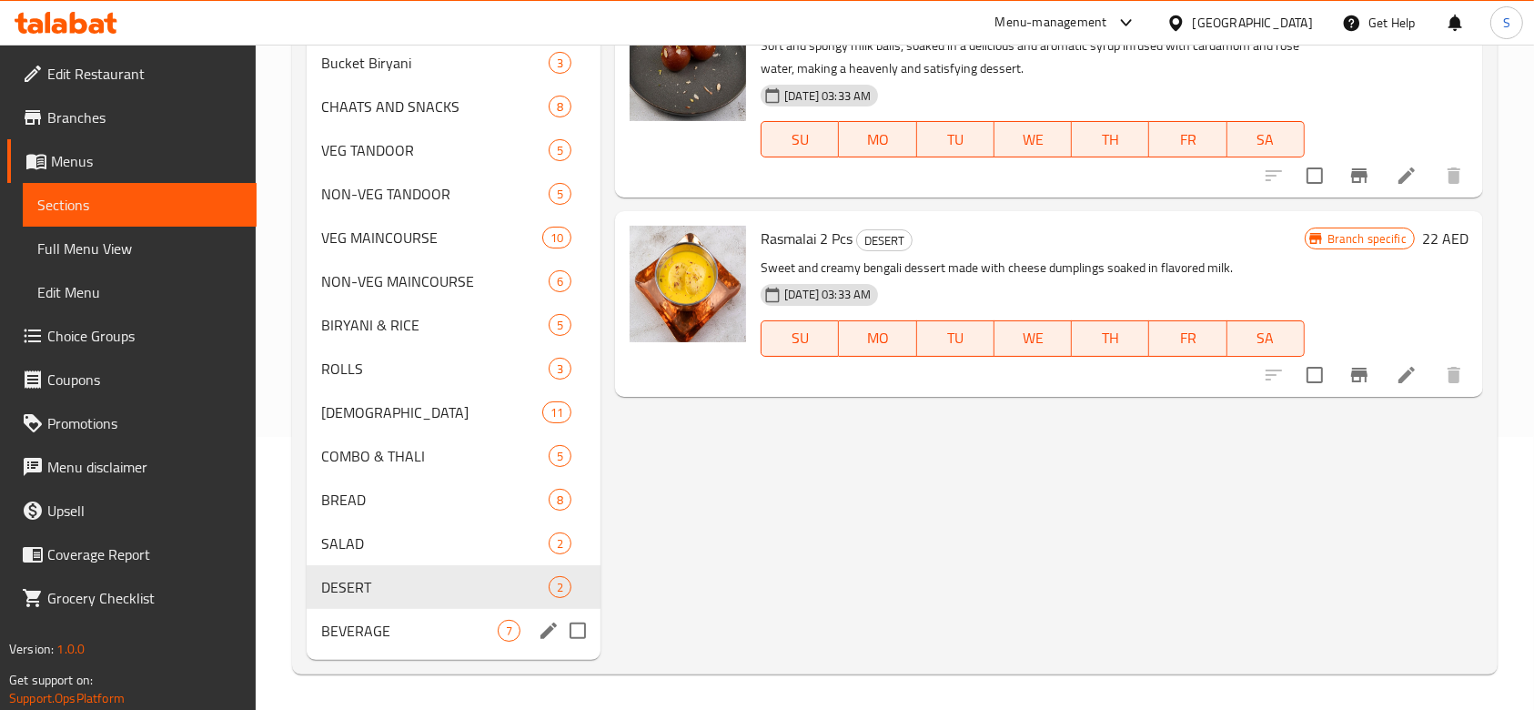
click at [435, 632] on span "BEVERAGE" at bounding box center [409, 631] width 177 height 22
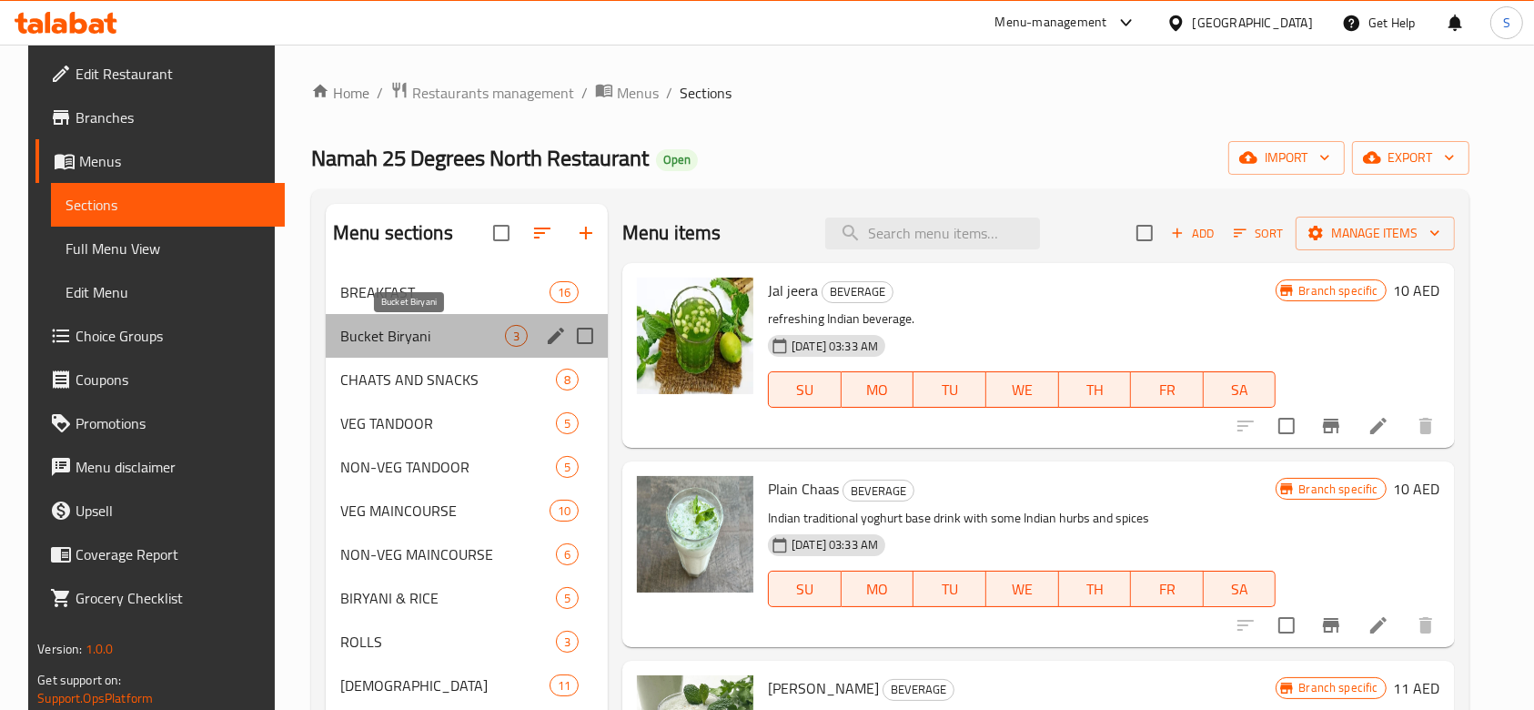
click at [460, 340] on span "Bucket Biryani" at bounding box center [422, 336] width 165 height 22
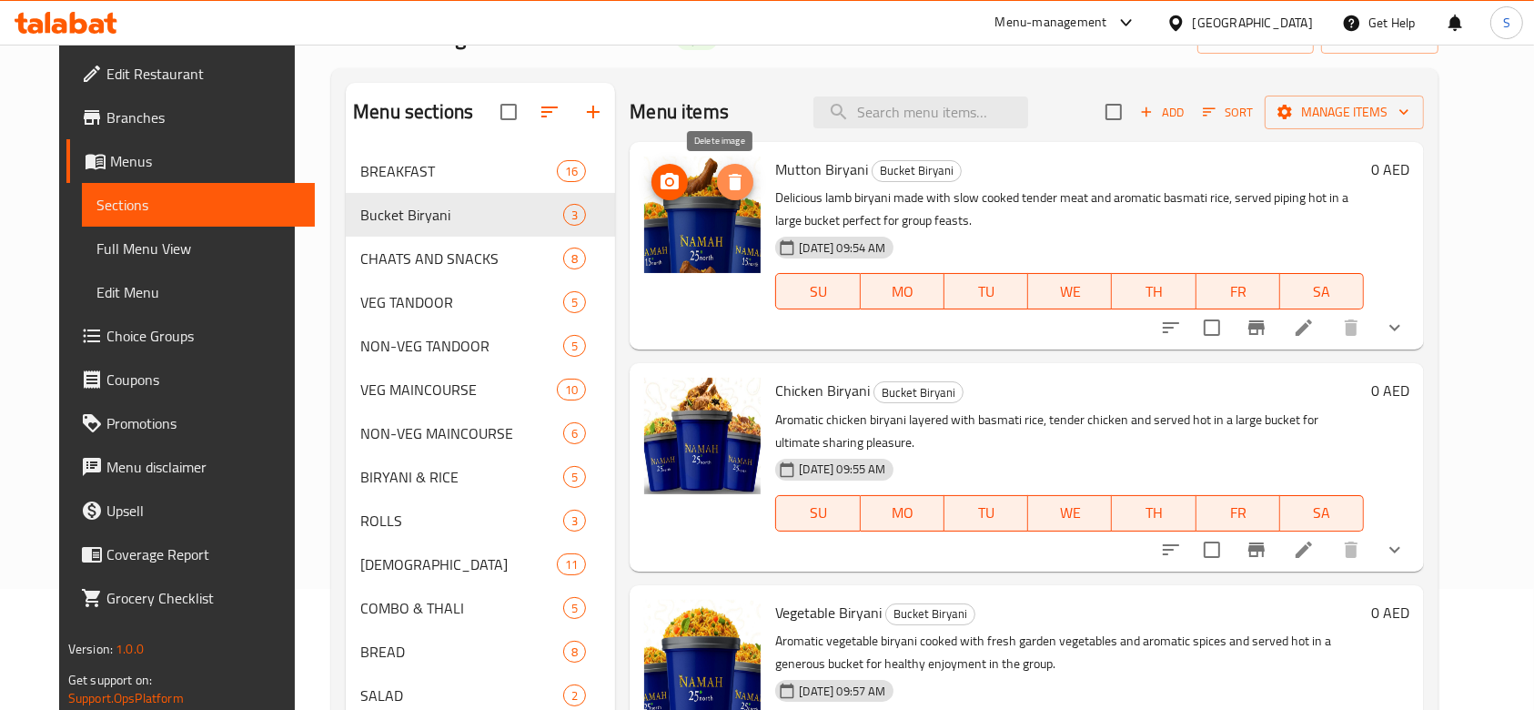
click at [727, 177] on icon "delete image" at bounding box center [735, 182] width 22 height 22
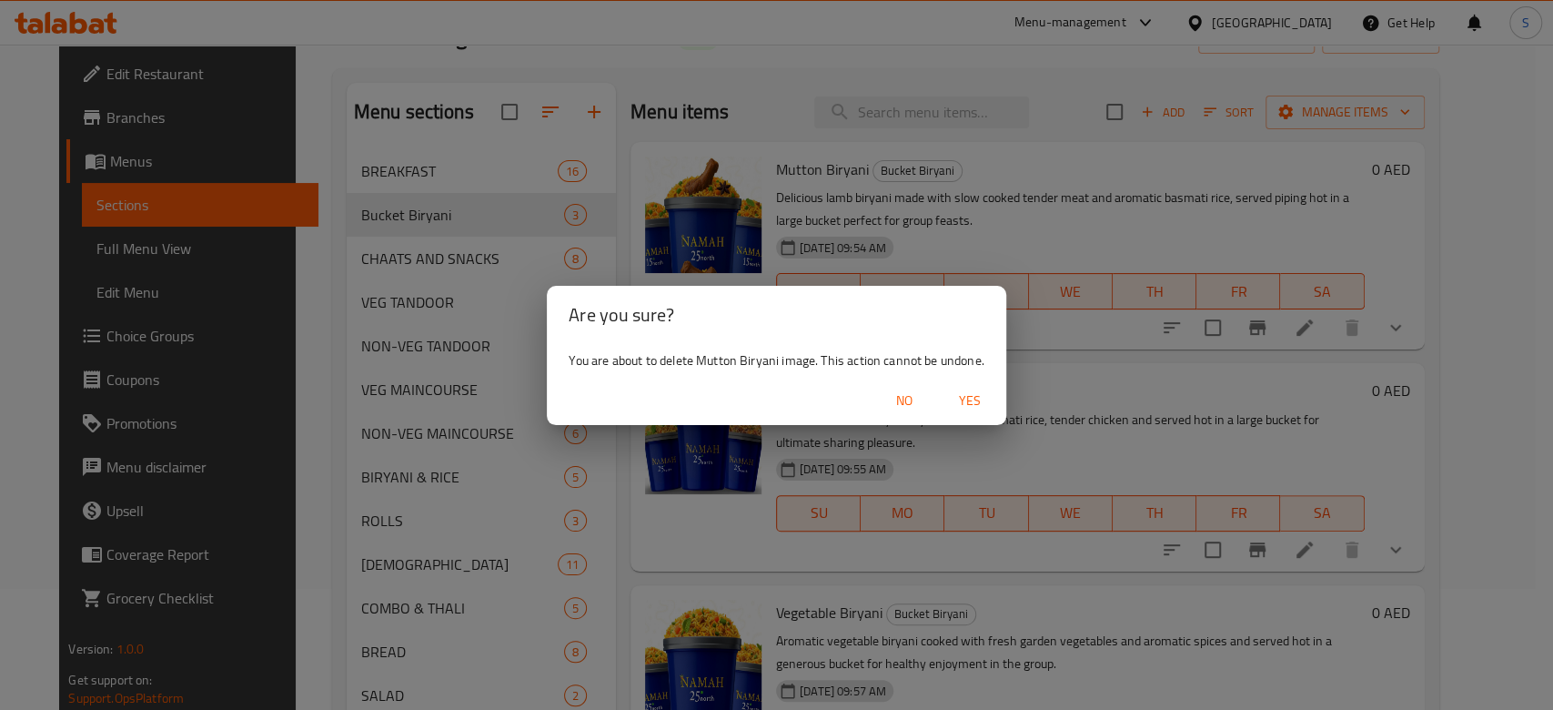
click at [974, 396] on span "Yes" at bounding box center [970, 400] width 44 height 23
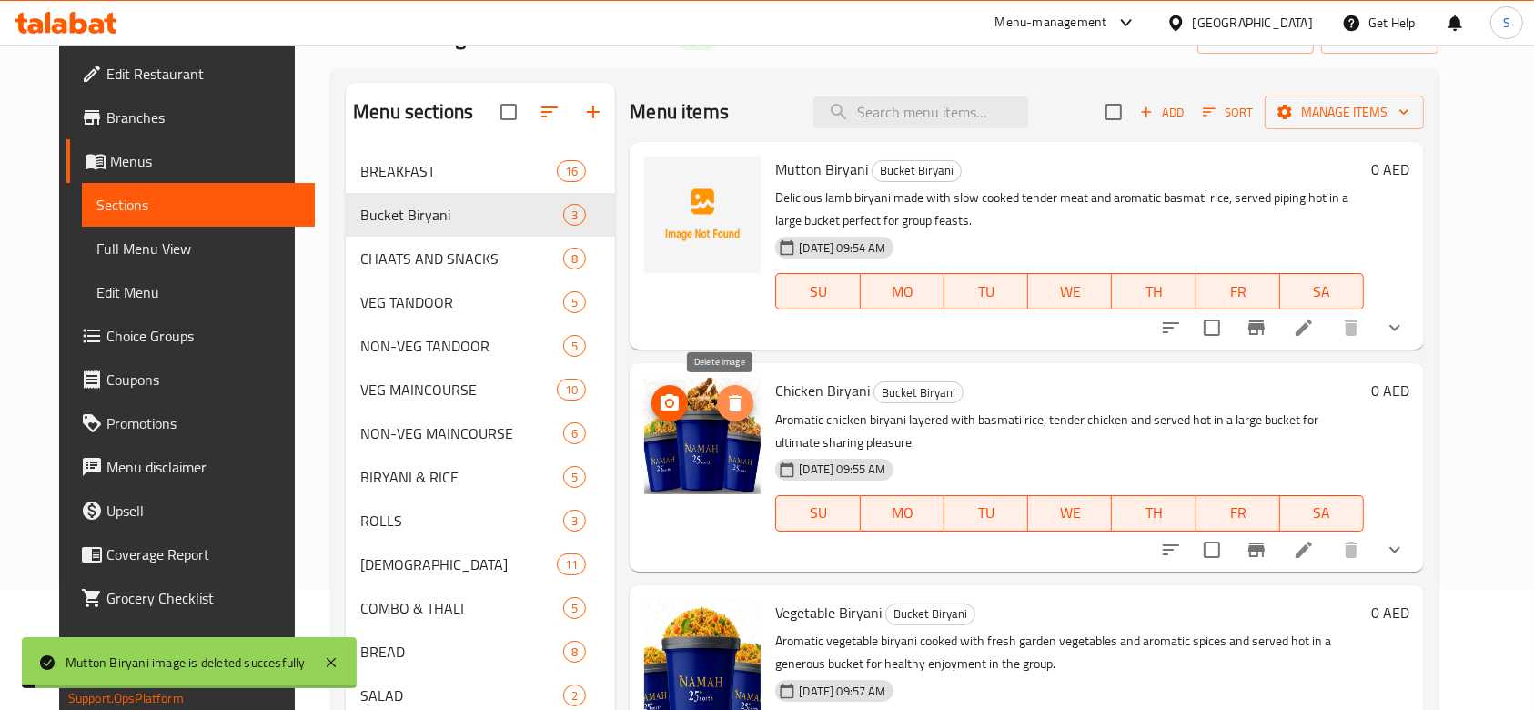
click at [724, 405] on icon "delete image" at bounding box center [735, 403] width 22 height 22
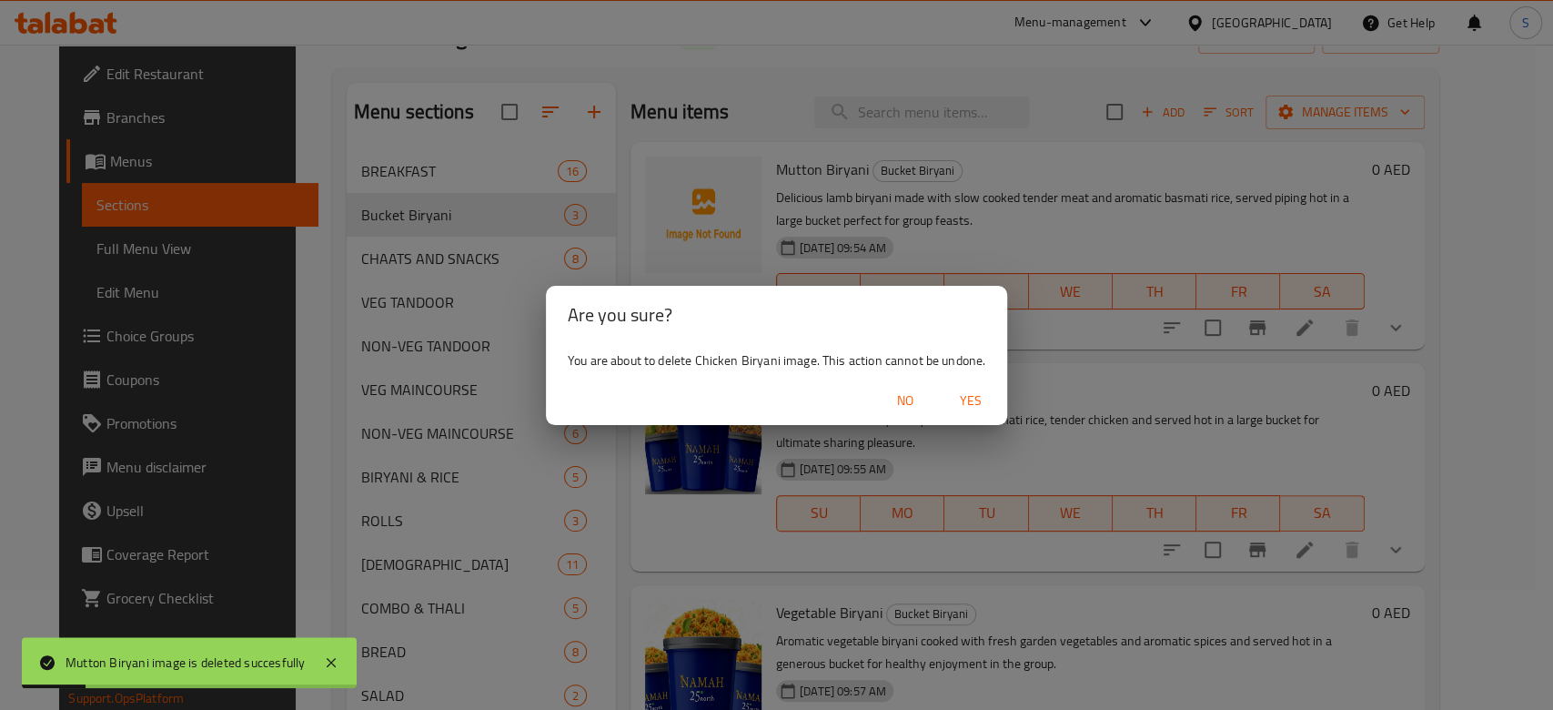
click at [964, 397] on span "Yes" at bounding box center [971, 400] width 44 height 23
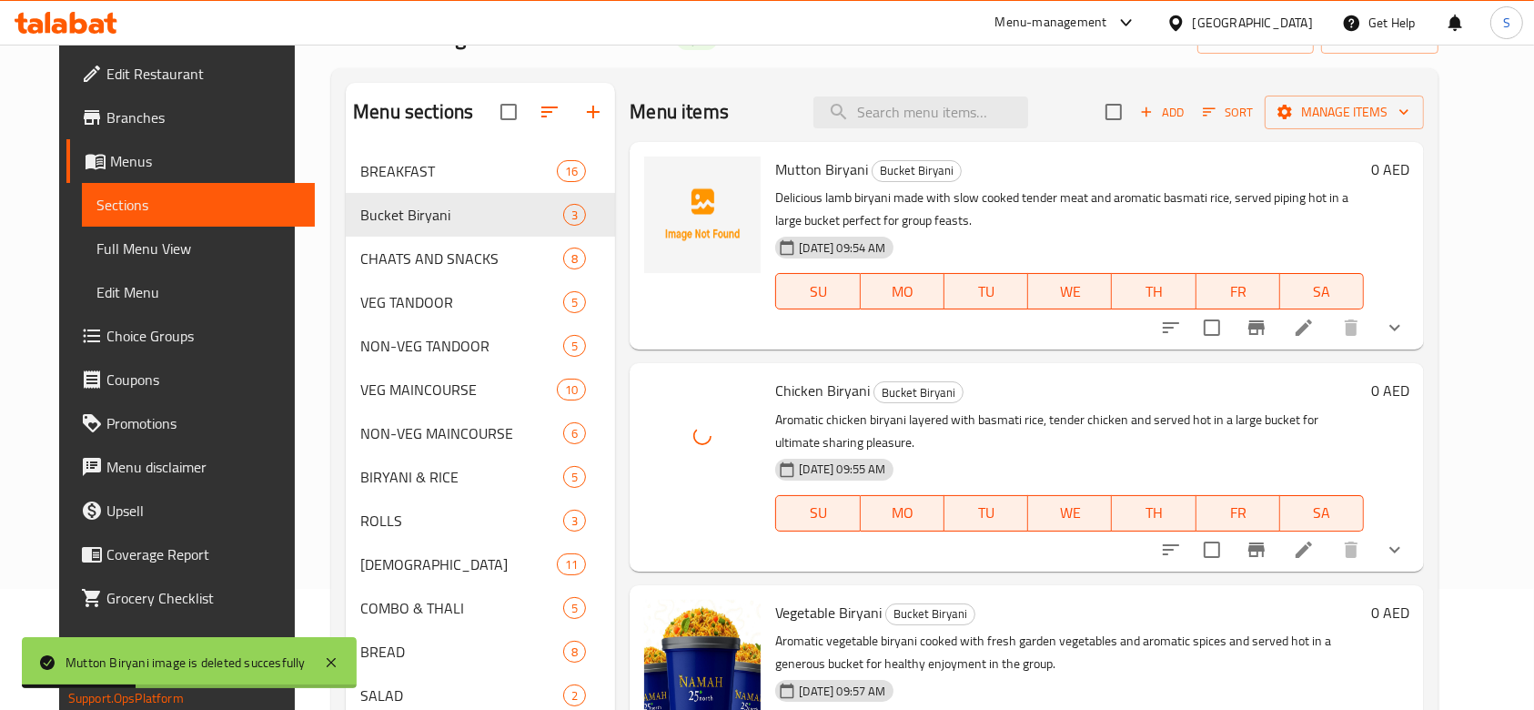
scroll to position [273, 0]
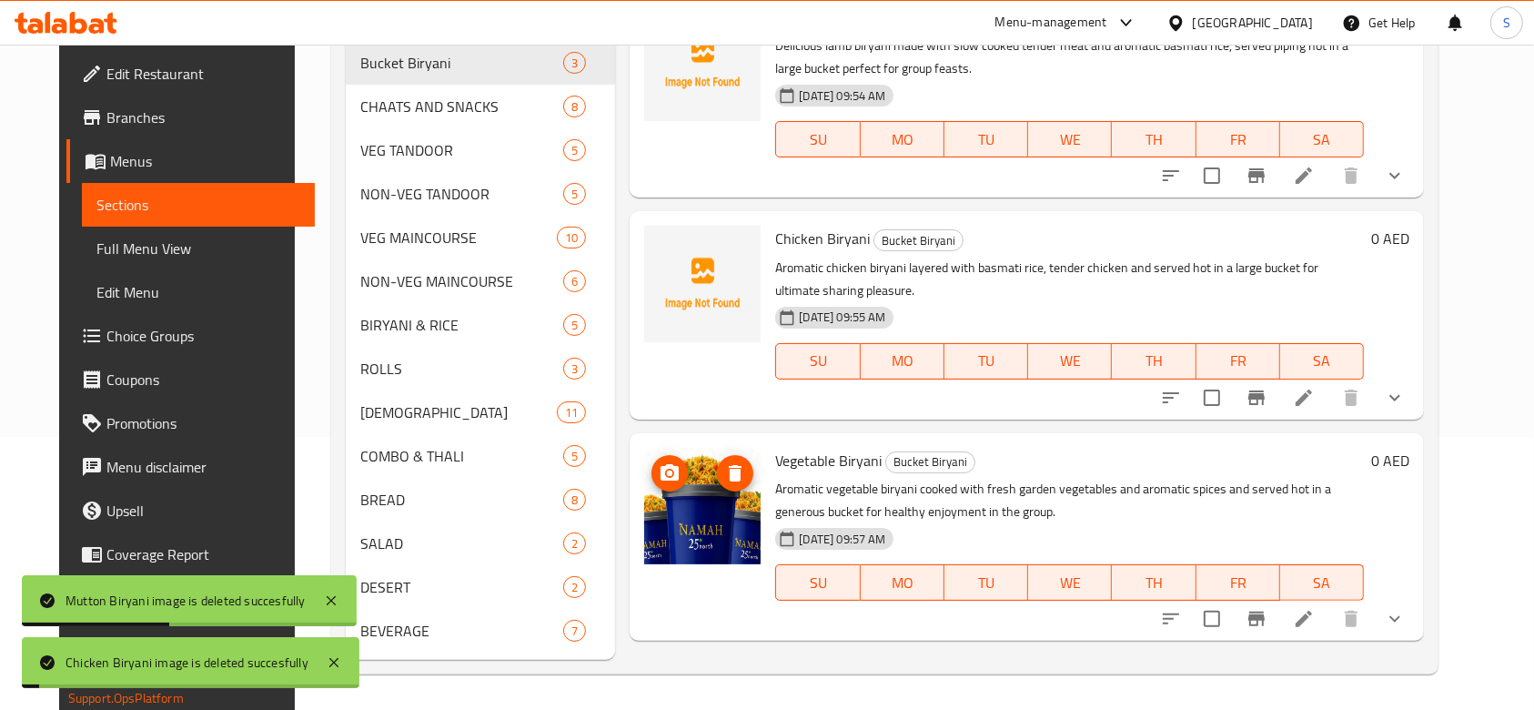
click at [729, 472] on icon "delete image" at bounding box center [735, 473] width 13 height 16
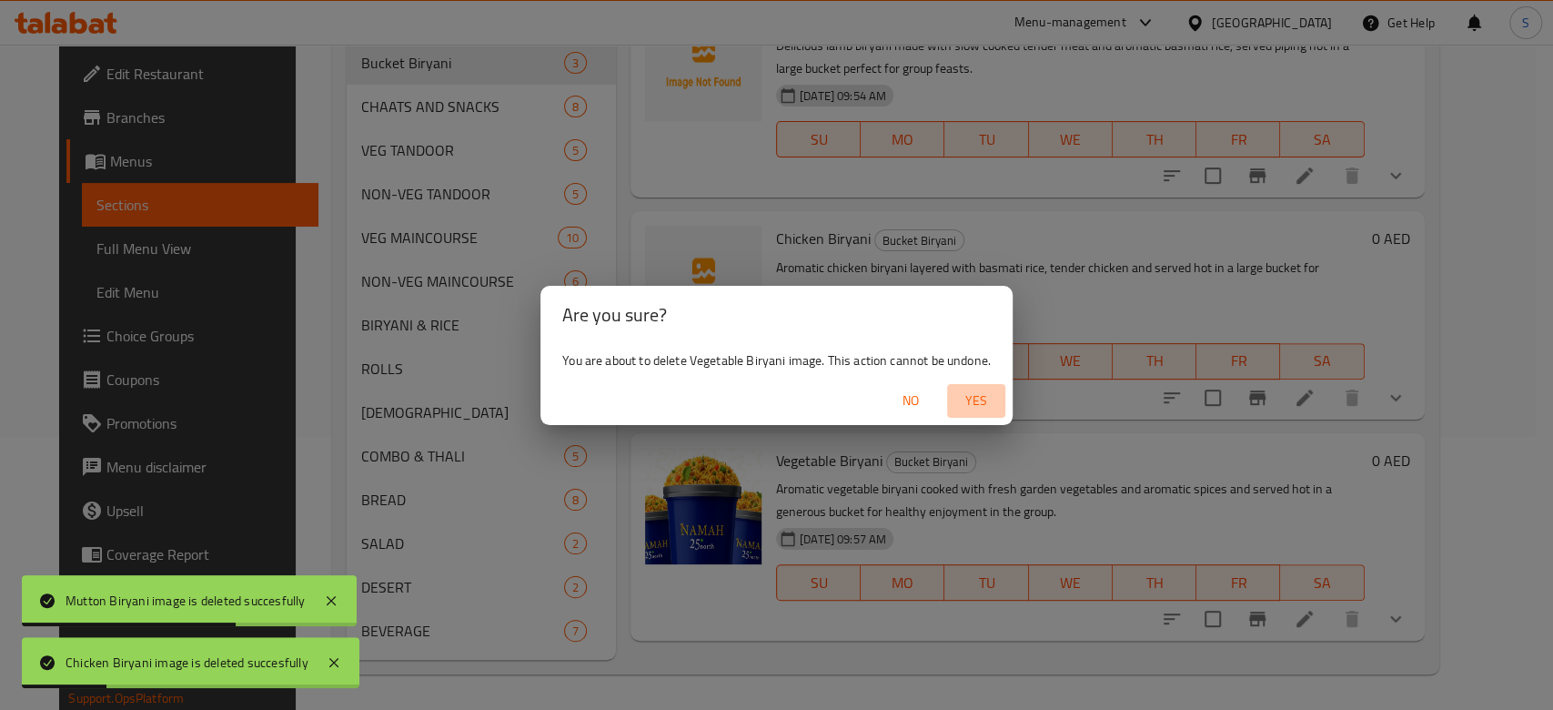
click at [967, 402] on span "Yes" at bounding box center [977, 400] width 44 height 23
